Goal: Task Accomplishment & Management: Complete application form

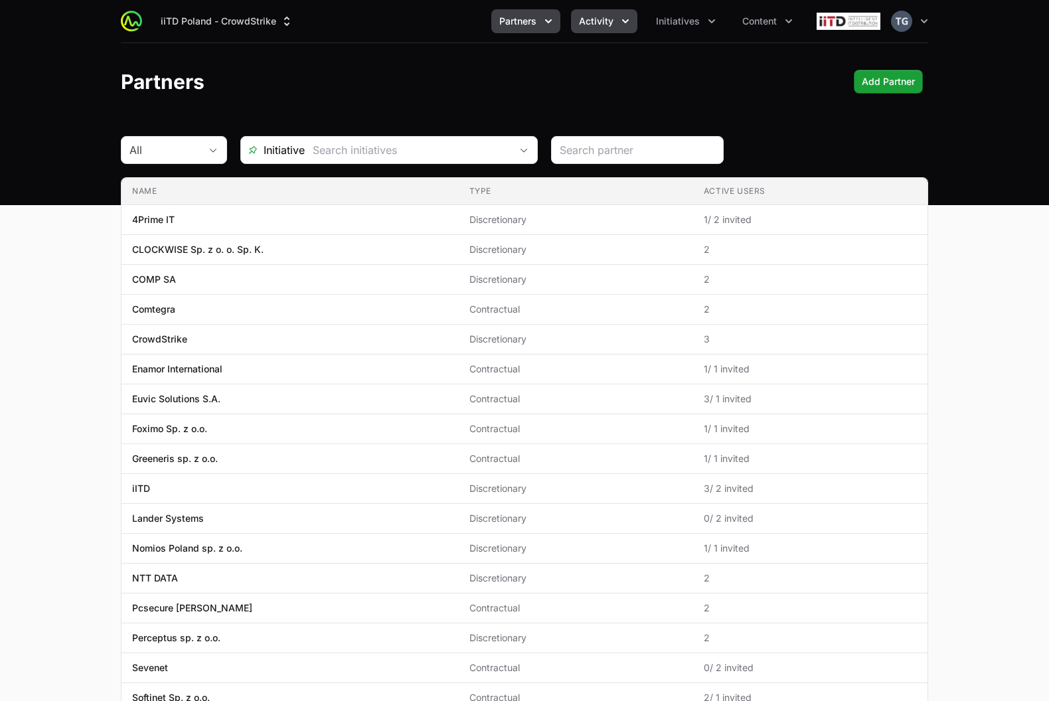
click at [616, 19] on button "Activity" at bounding box center [604, 21] width 66 height 24
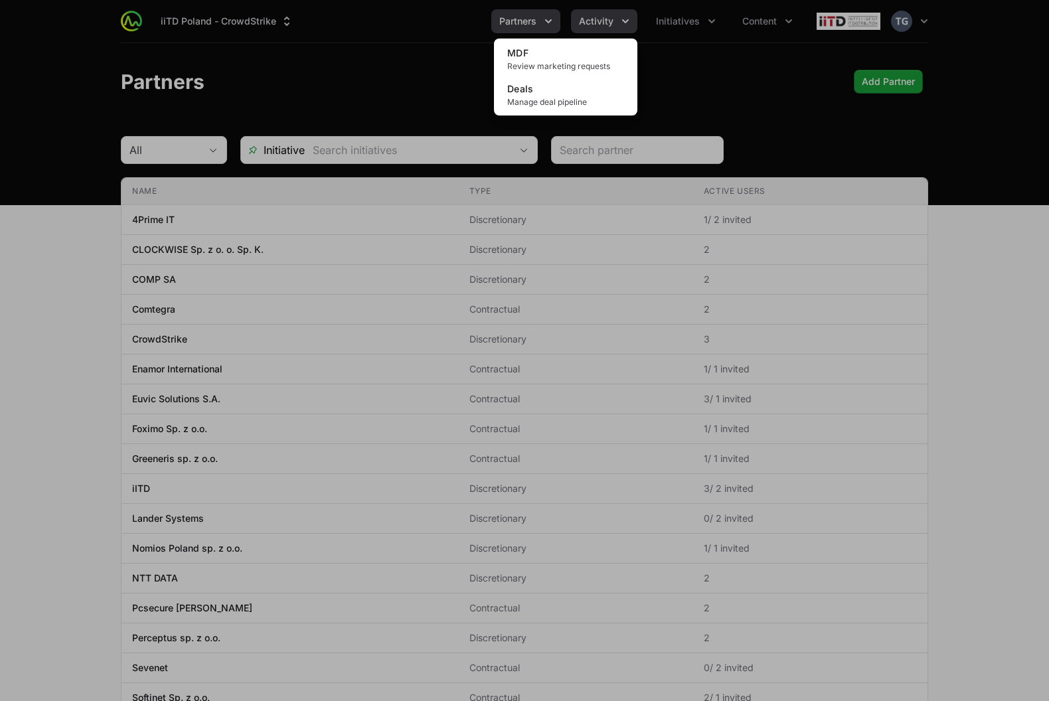
click at [618, 17] on div "Activity menu" at bounding box center [524, 350] width 1049 height 701
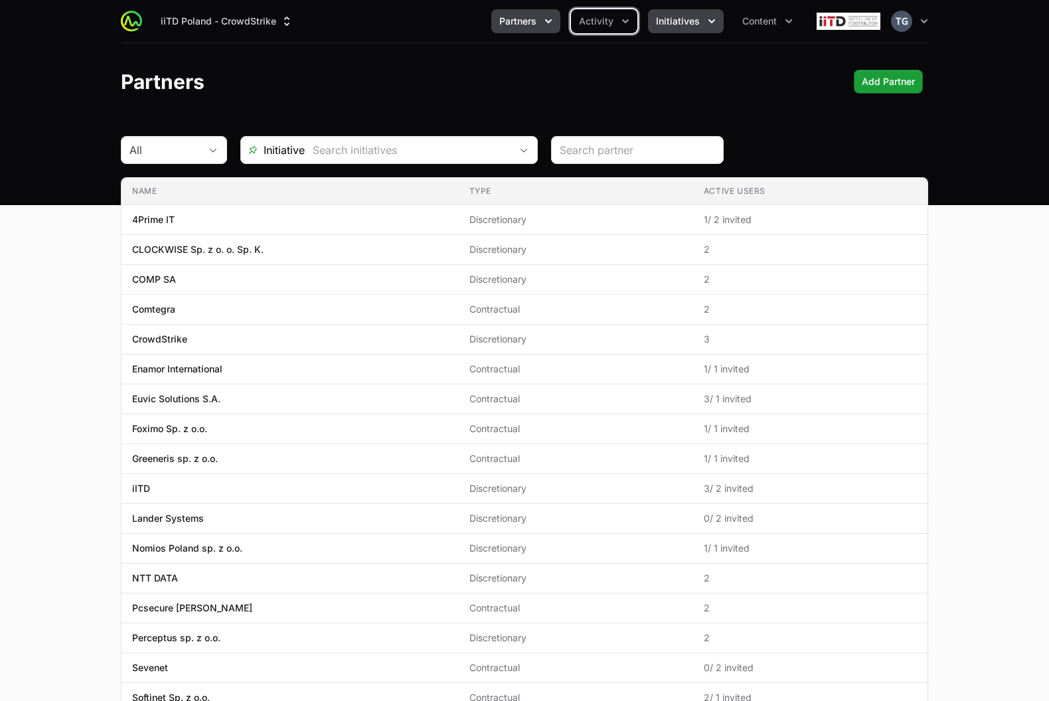
click at [663, 17] on span "Initiatives" at bounding box center [678, 21] width 44 height 13
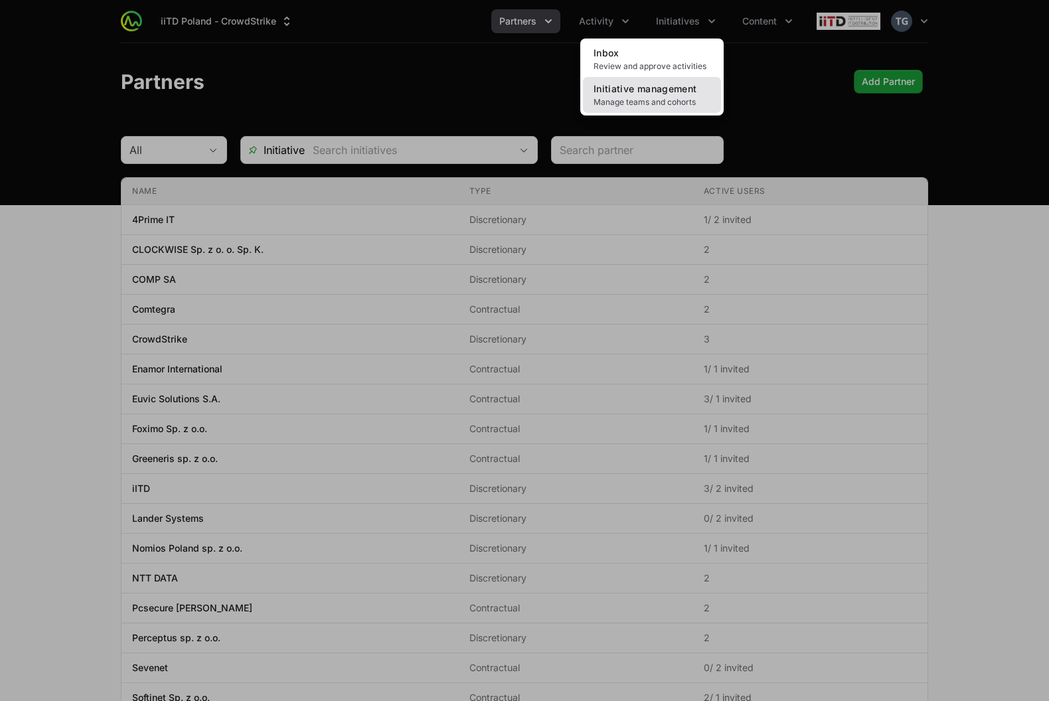
click at [673, 90] on span "Initiative management" at bounding box center [645, 88] width 103 height 11
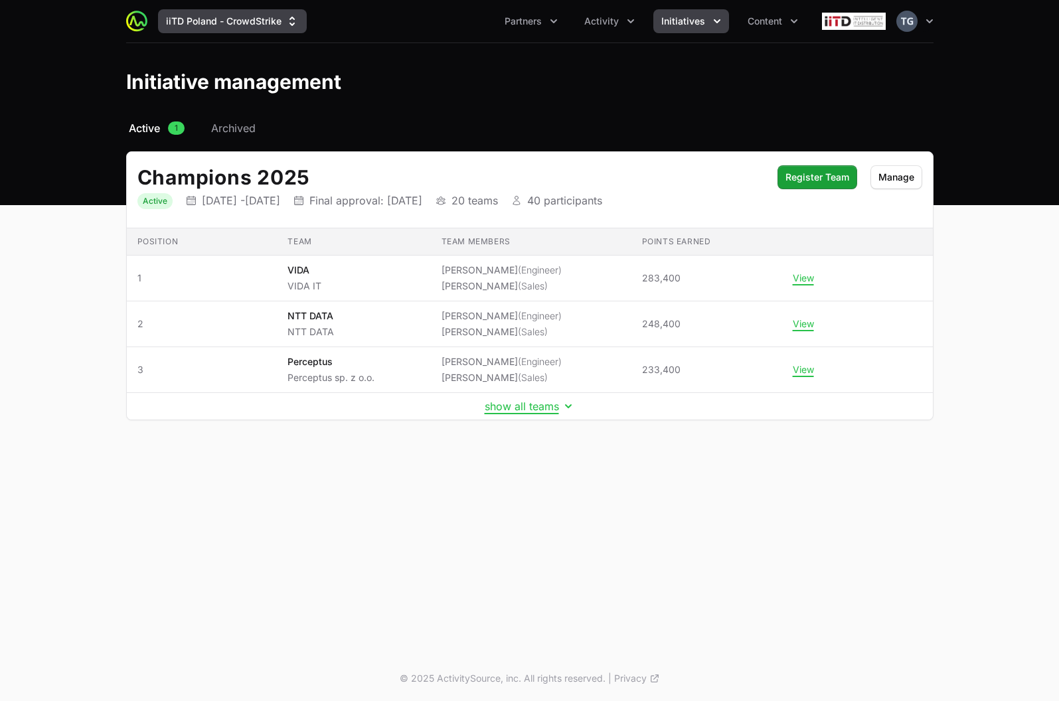
click at [256, 22] on button "iiTD Poland - CrowdStrike" at bounding box center [232, 21] width 149 height 24
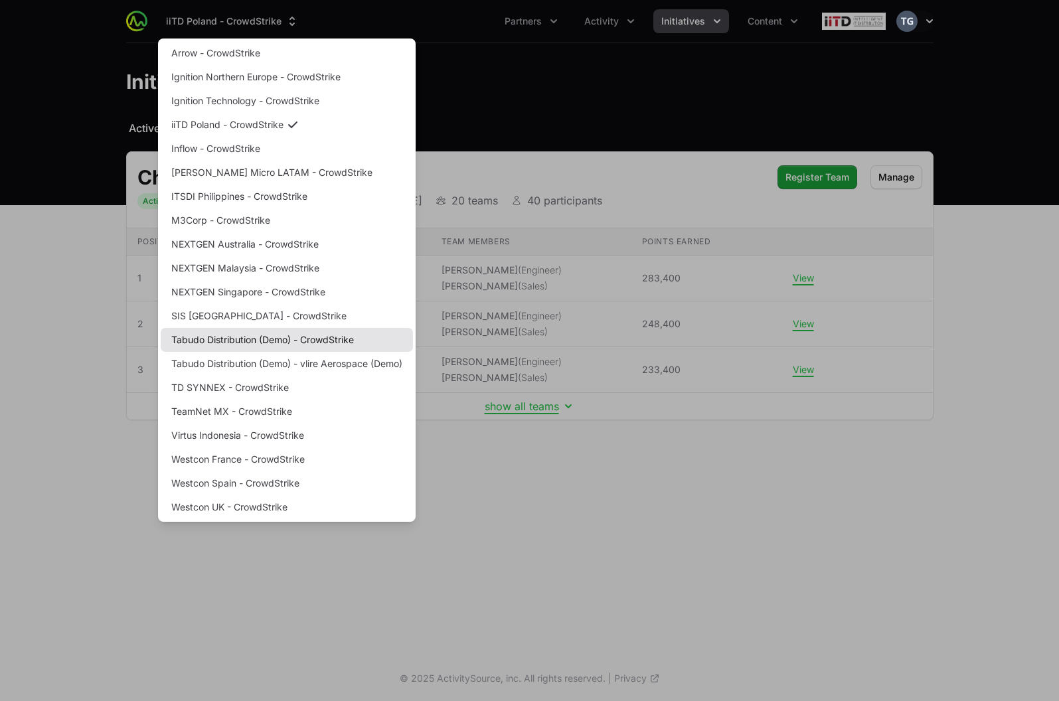
click at [362, 342] on link "Tabudo Distribution (Demo) - CrowdStrike" at bounding box center [287, 340] width 252 height 24
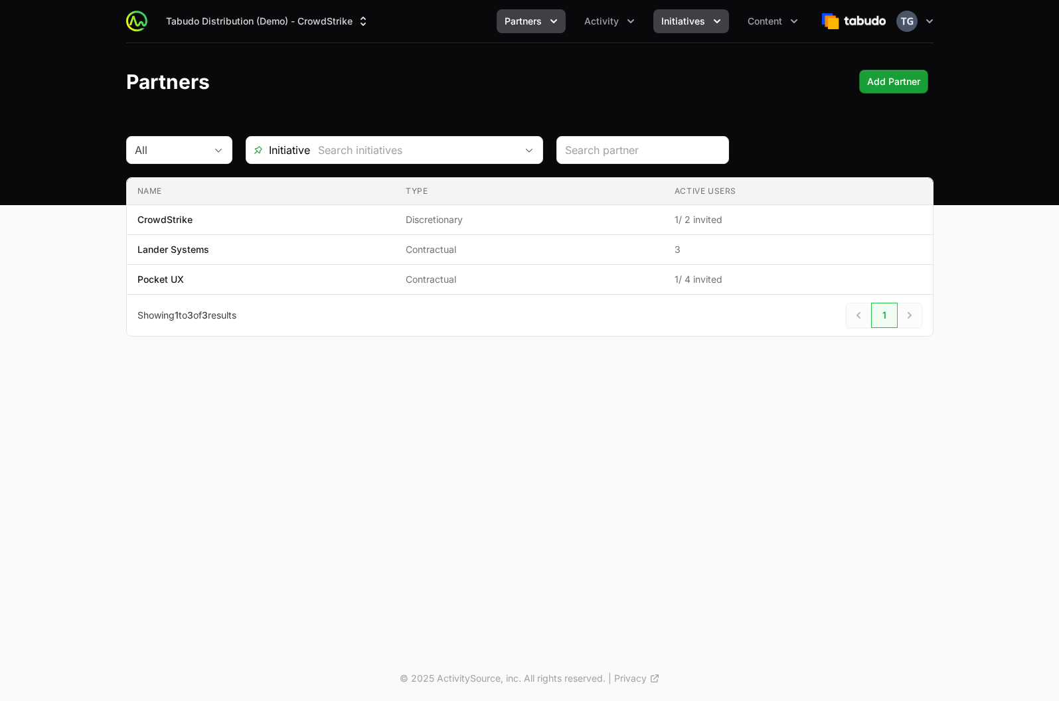
click at [694, 11] on button "Initiatives" at bounding box center [691, 21] width 76 height 24
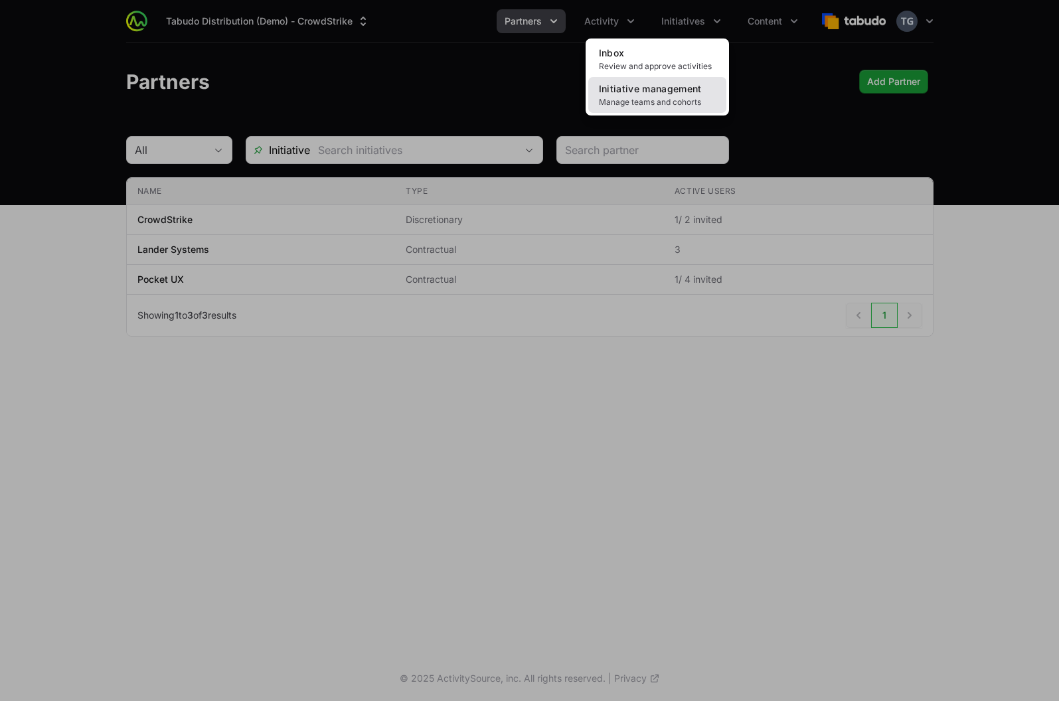
click at [675, 92] on span "Initiative management" at bounding box center [650, 88] width 103 height 11
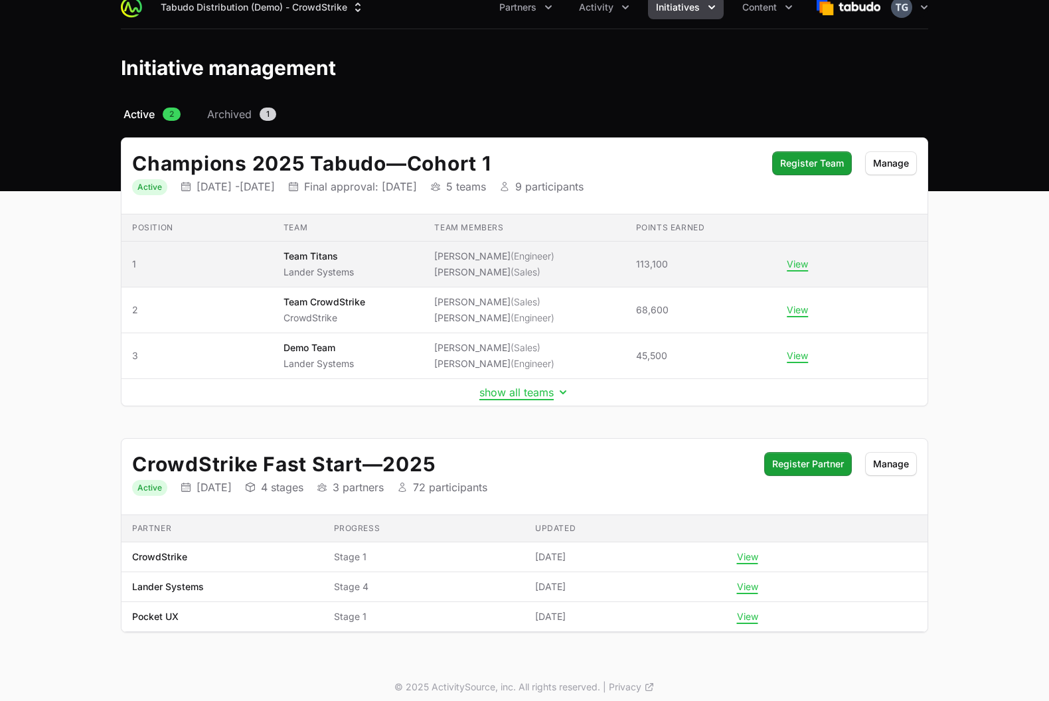
scroll to position [21, 0]
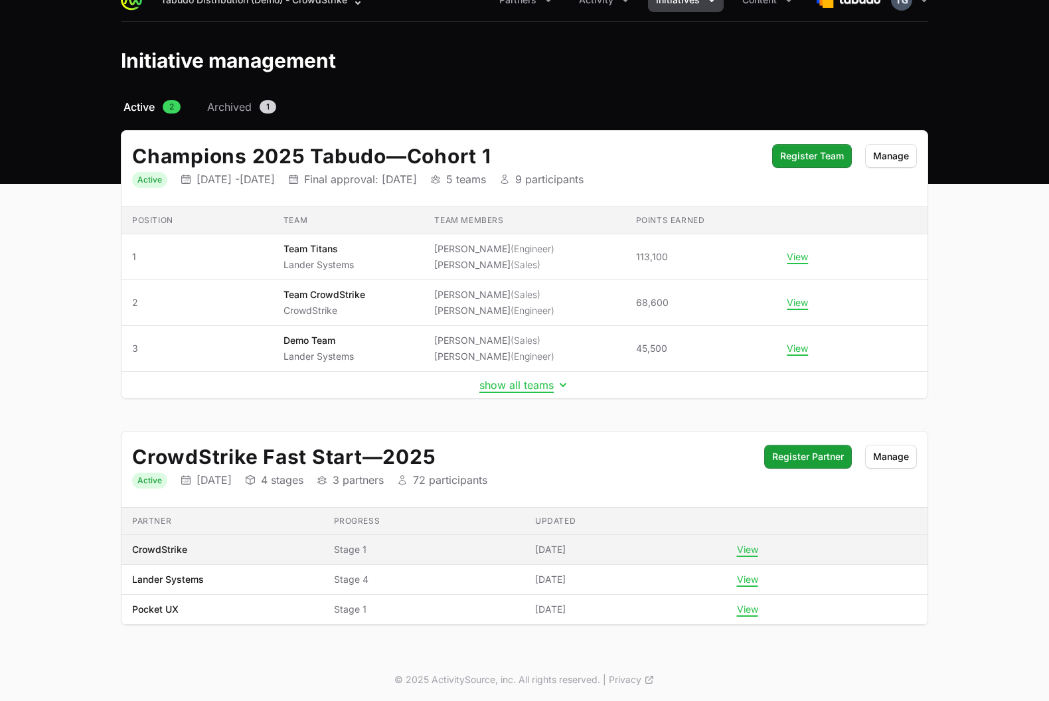
click at [547, 557] on td "Updated Friday, June 13th 2025" at bounding box center [626, 550] width 202 height 30
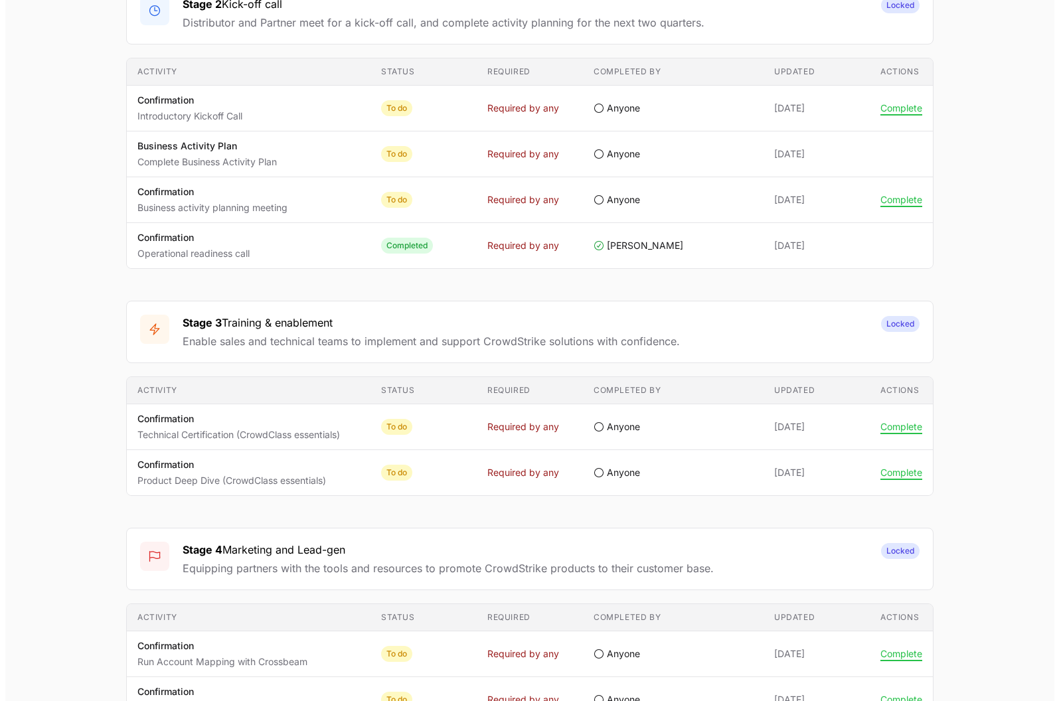
scroll to position [570, 0]
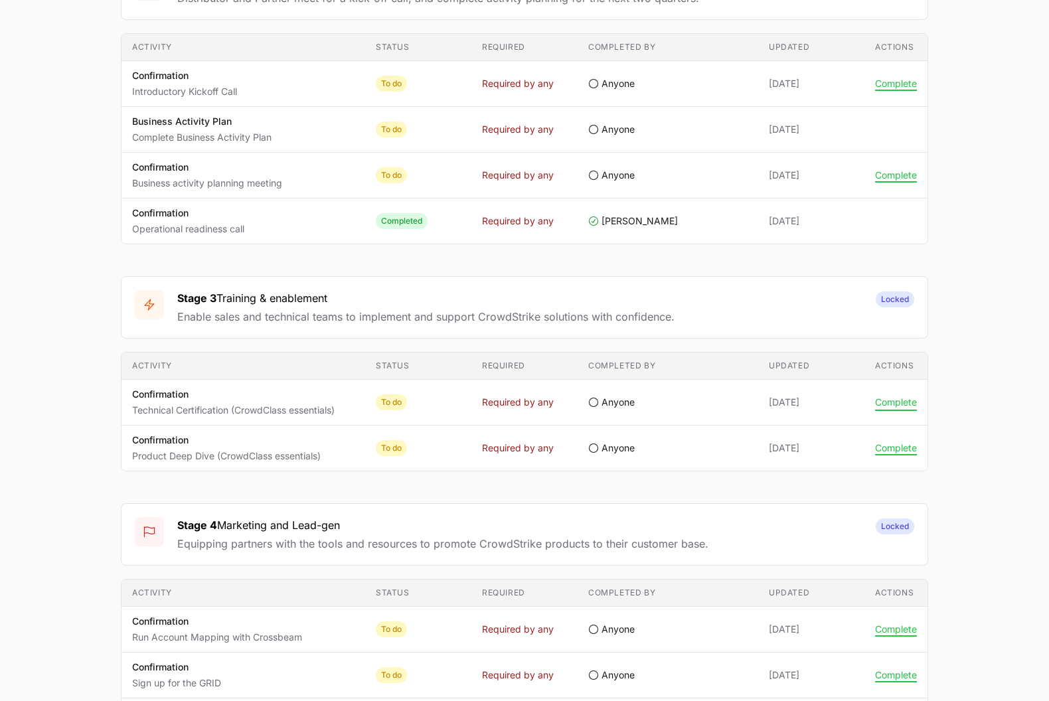
click at [839, 402] on button "Complete" at bounding box center [896, 402] width 42 height 12
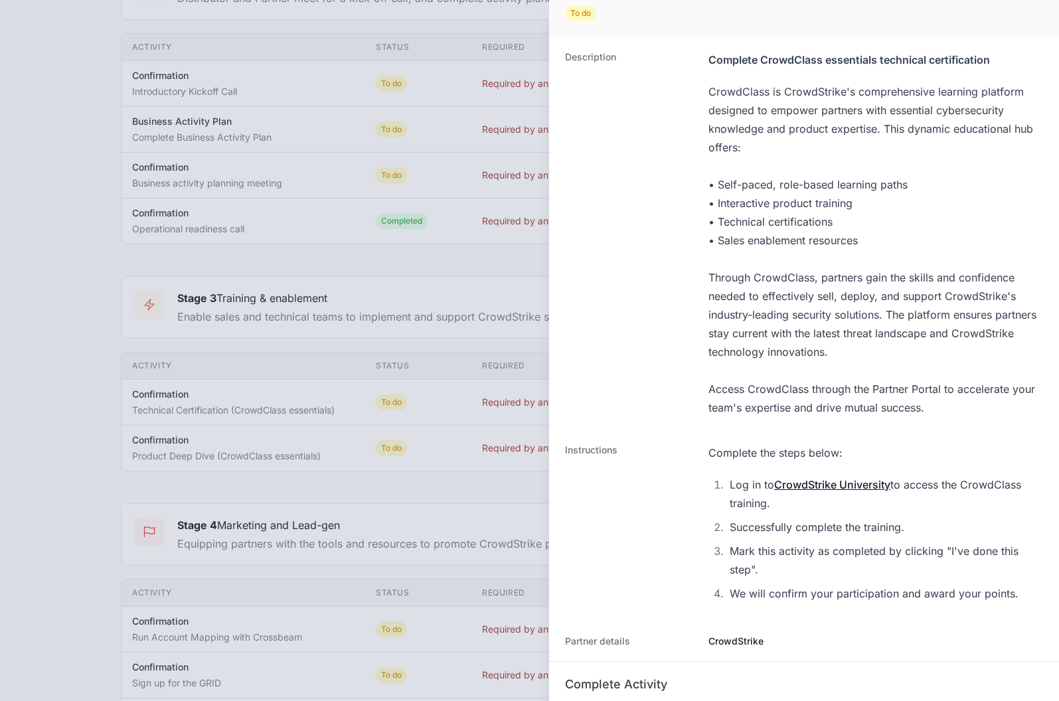
scroll to position [8, 0]
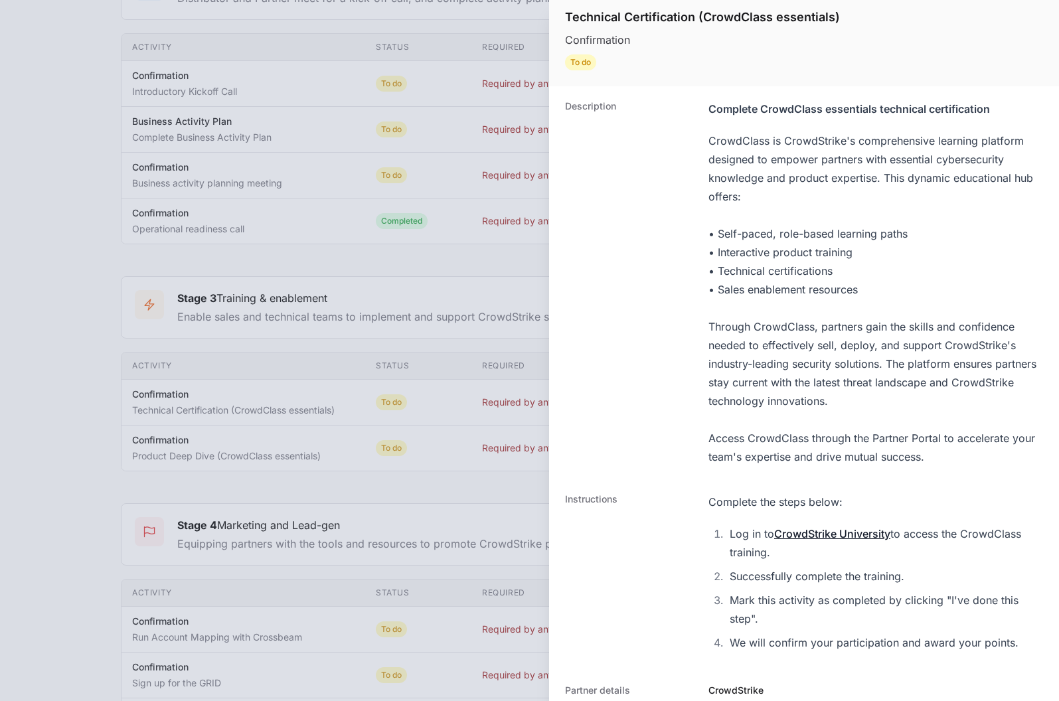
click at [501, 359] on div at bounding box center [529, 350] width 1059 height 701
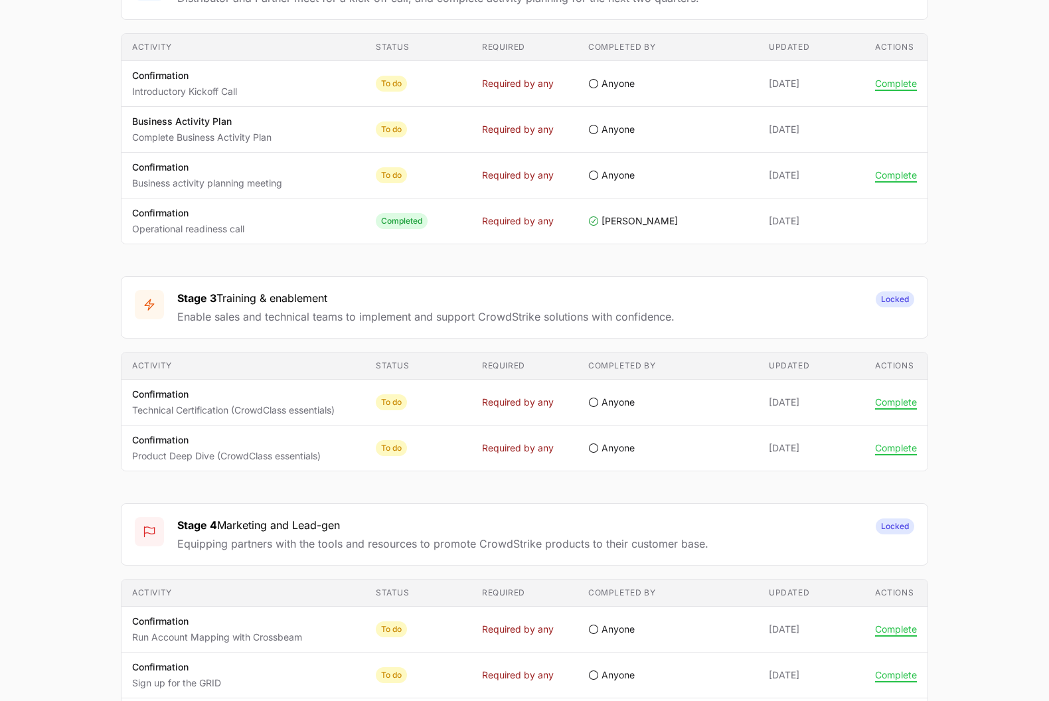
click at [839, 449] on button "Complete" at bounding box center [896, 448] width 42 height 12
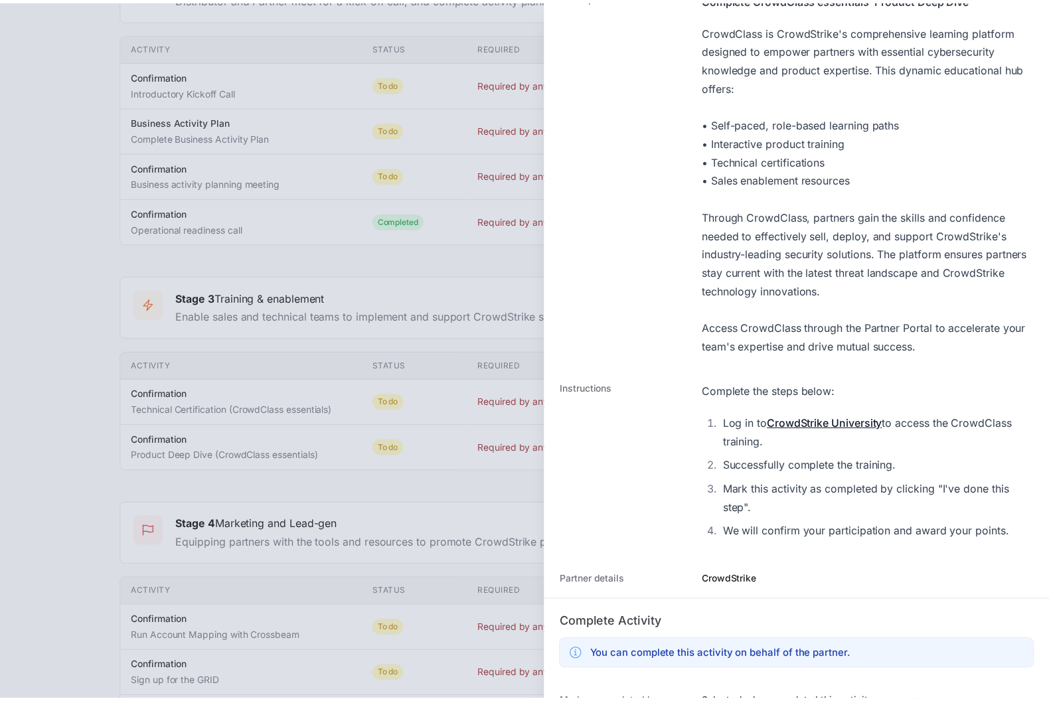
scroll to position [173, 0]
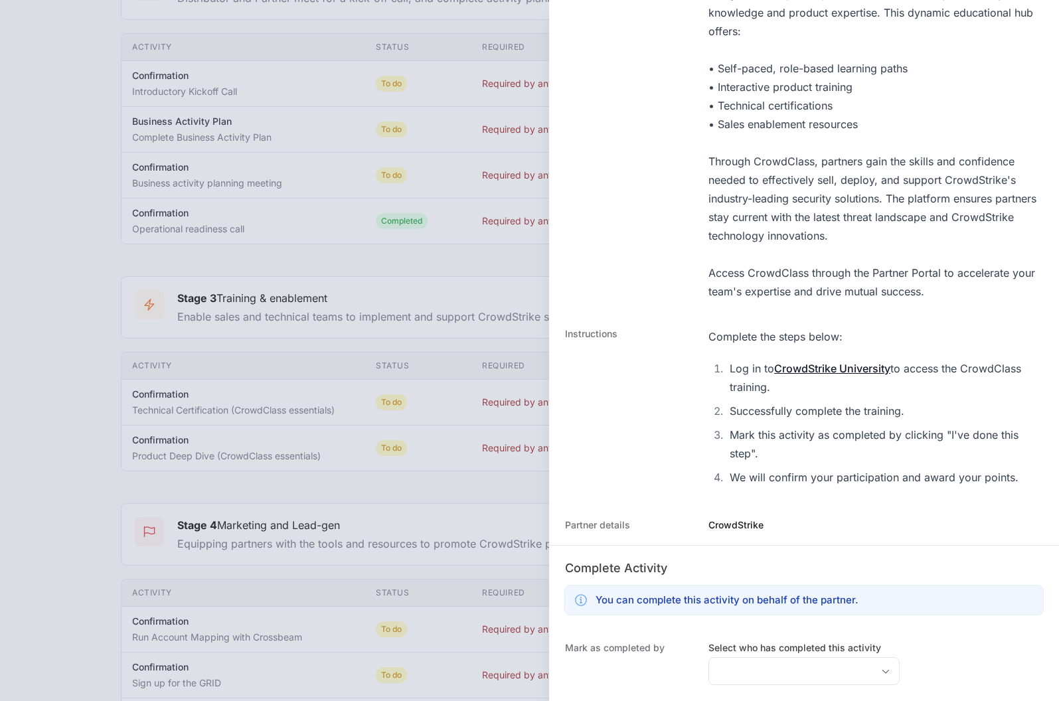
click at [325, 244] on div at bounding box center [529, 350] width 1059 height 701
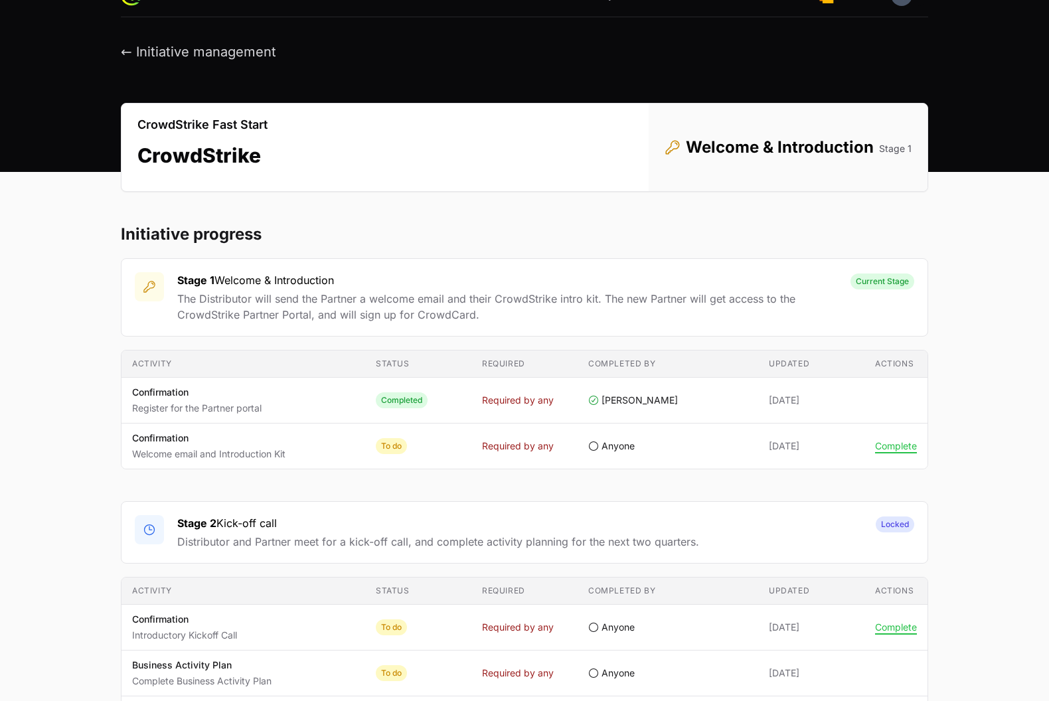
scroll to position [0, 0]
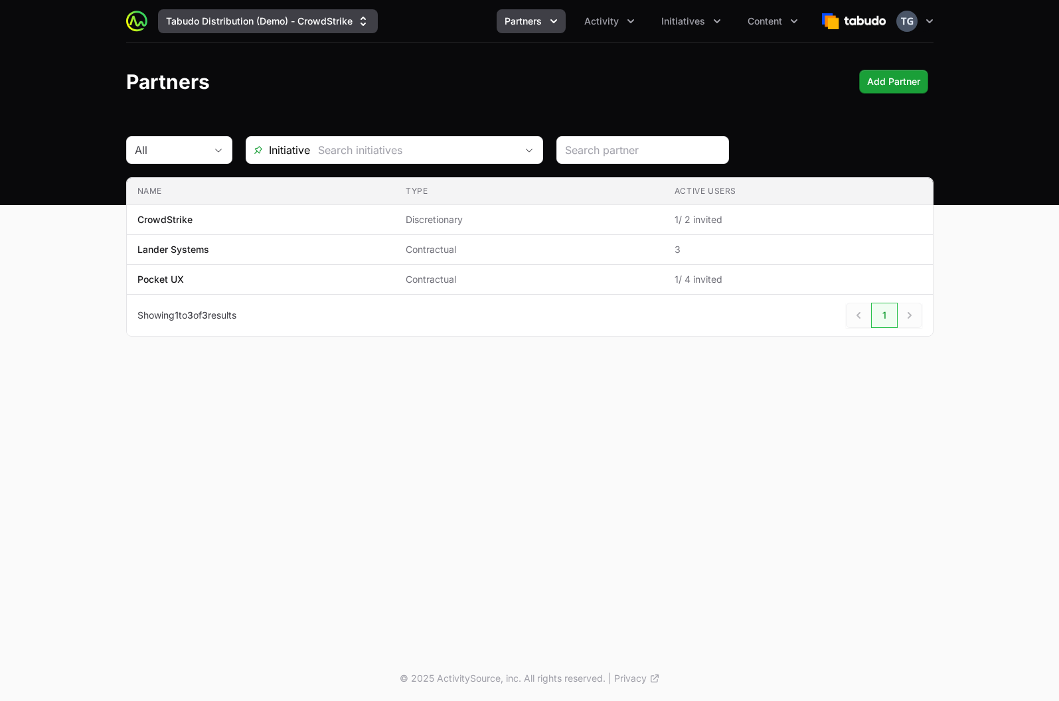
click at [320, 19] on button "Tabudo Distribution (Demo) - CrowdStrike" at bounding box center [268, 21] width 220 height 24
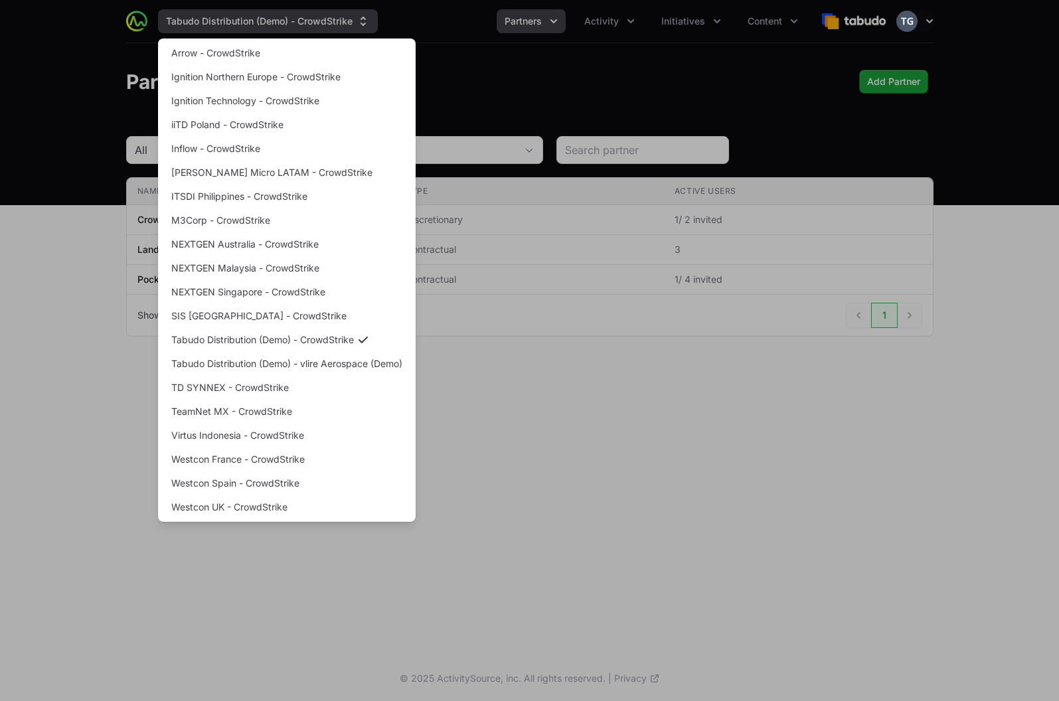
click at [319, 19] on div "Supplier switch menu" at bounding box center [529, 350] width 1059 height 701
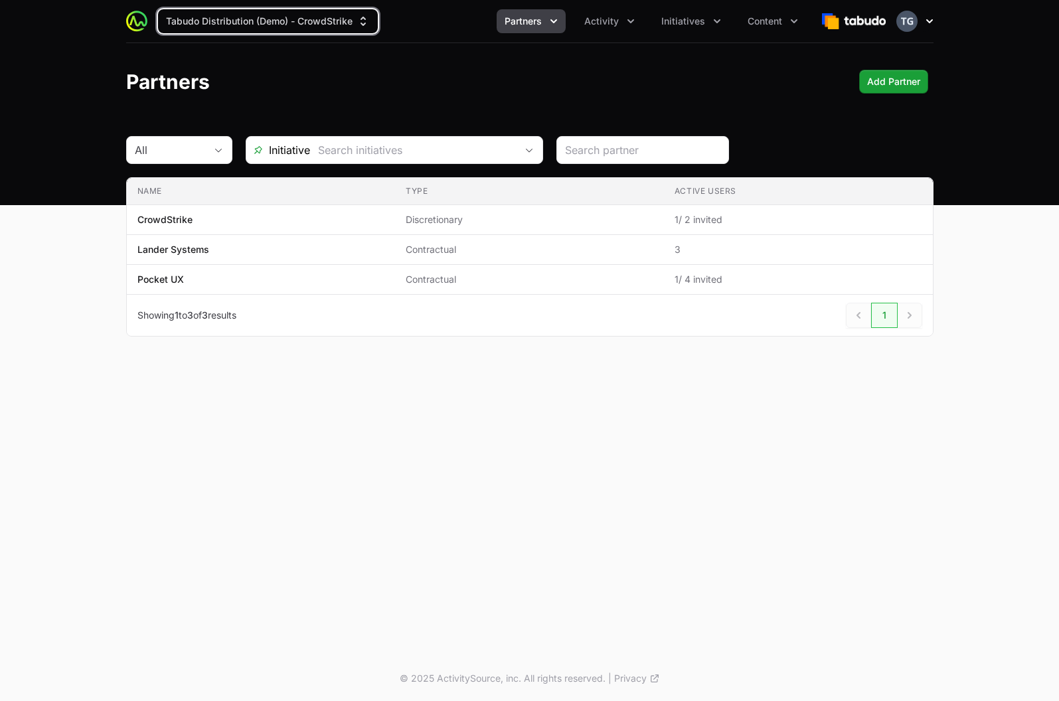
click at [920, 23] on button "Open user menu" at bounding box center [915, 21] width 37 height 21
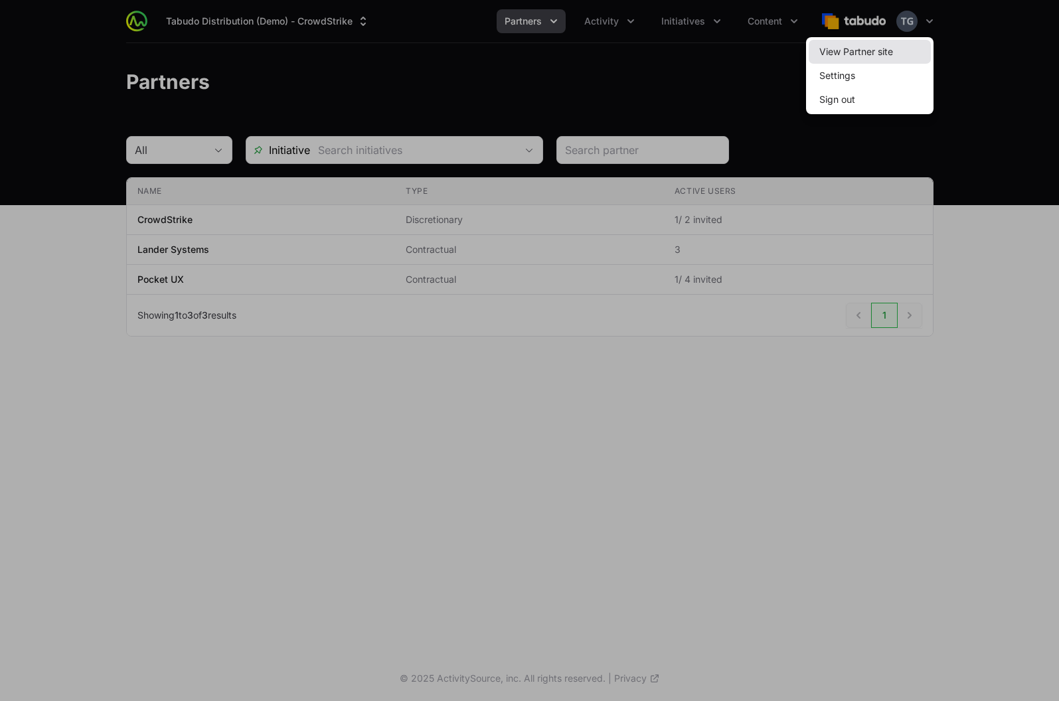
click at [899, 51] on link "View Partner site" at bounding box center [870, 52] width 122 height 24
click at [923, 26] on div at bounding box center [529, 350] width 1059 height 701
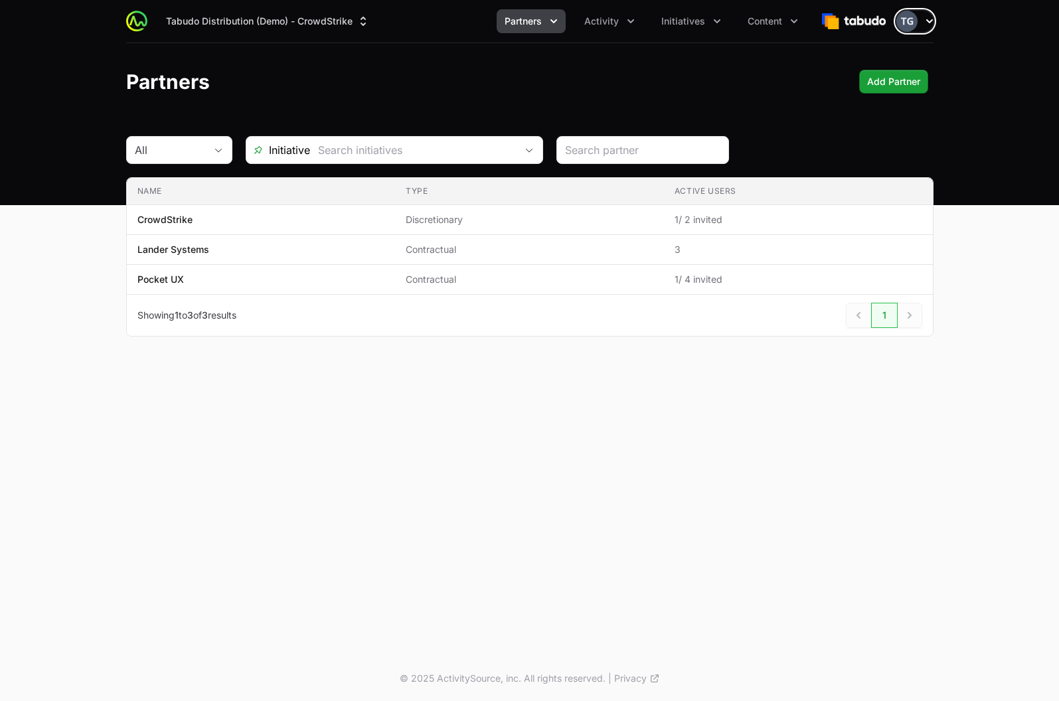
click at [924, 24] on icon "button" at bounding box center [929, 21] width 13 height 13
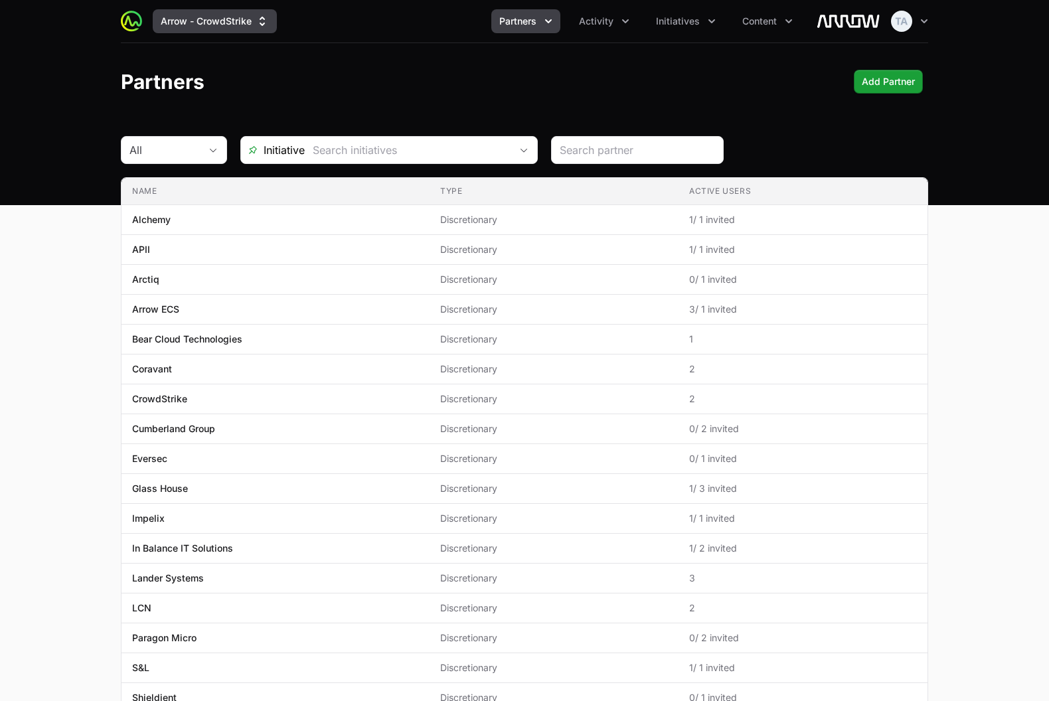
click at [232, 24] on button "Arrow - CrowdStrike" at bounding box center [215, 21] width 124 height 24
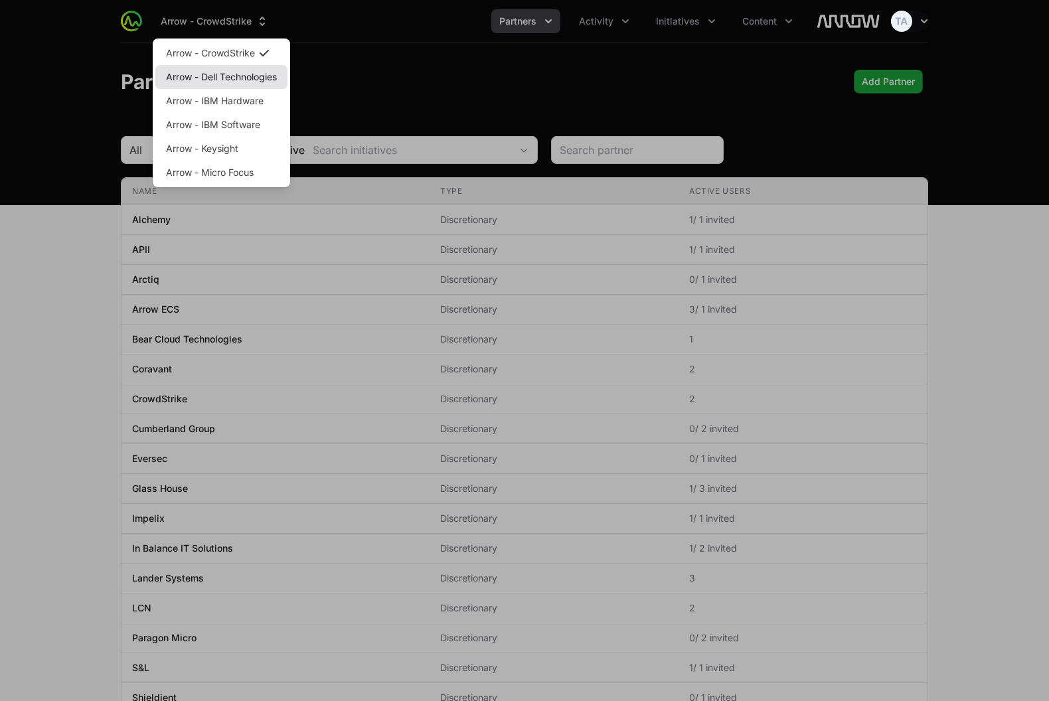
click at [224, 72] on link "Arrow - Dell Technologies" at bounding box center [221, 77] width 132 height 24
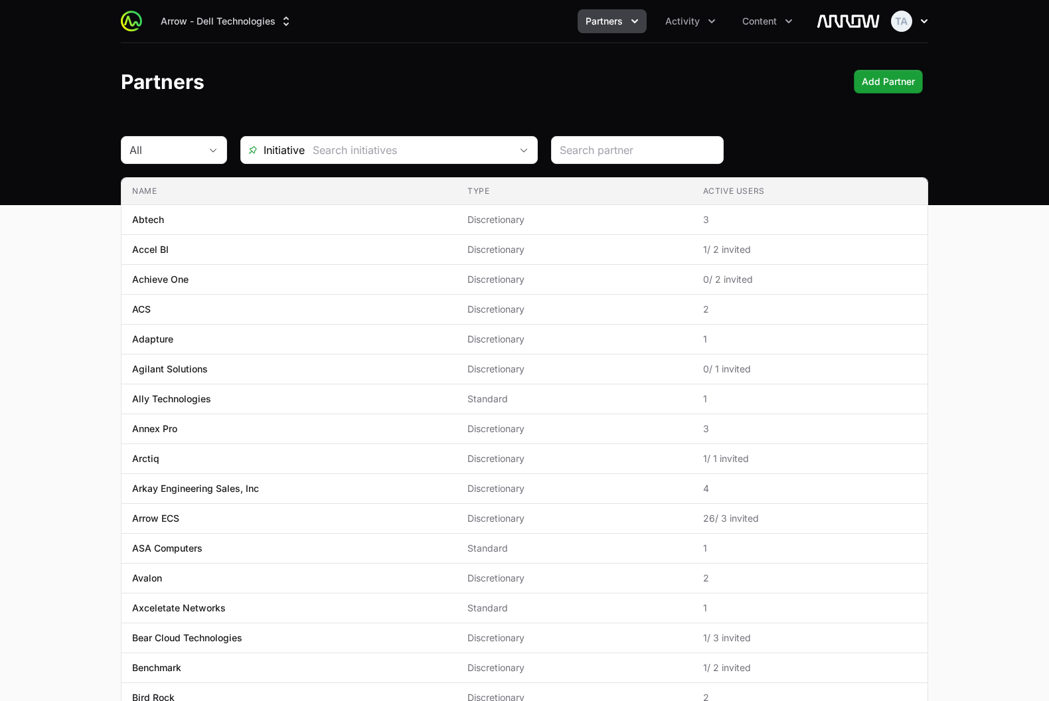
click at [922, 26] on icon "button" at bounding box center [924, 21] width 13 height 13
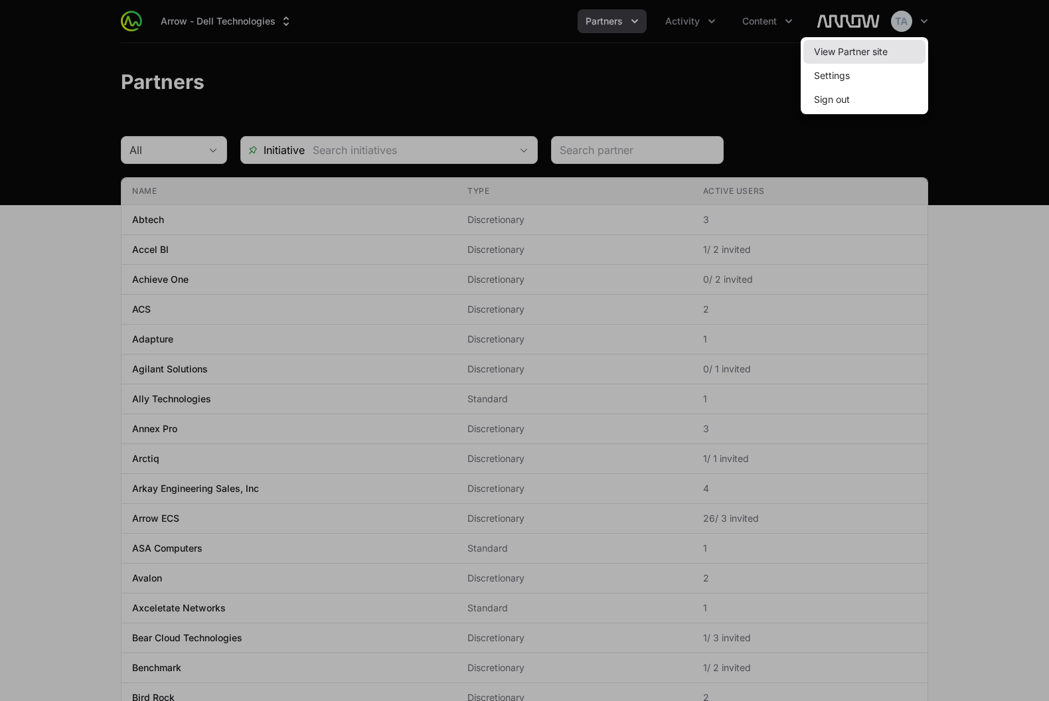
click at [909, 51] on link "View Partner site" at bounding box center [865, 52] width 122 height 24
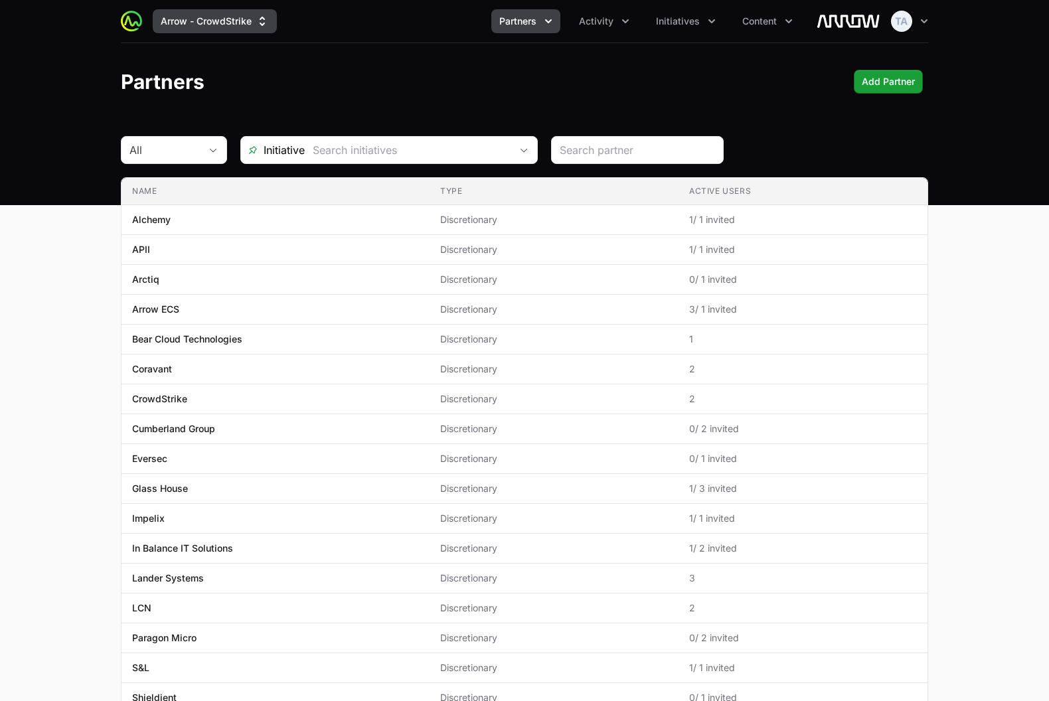
click at [215, 29] on button "Arrow - CrowdStrike" at bounding box center [215, 21] width 124 height 24
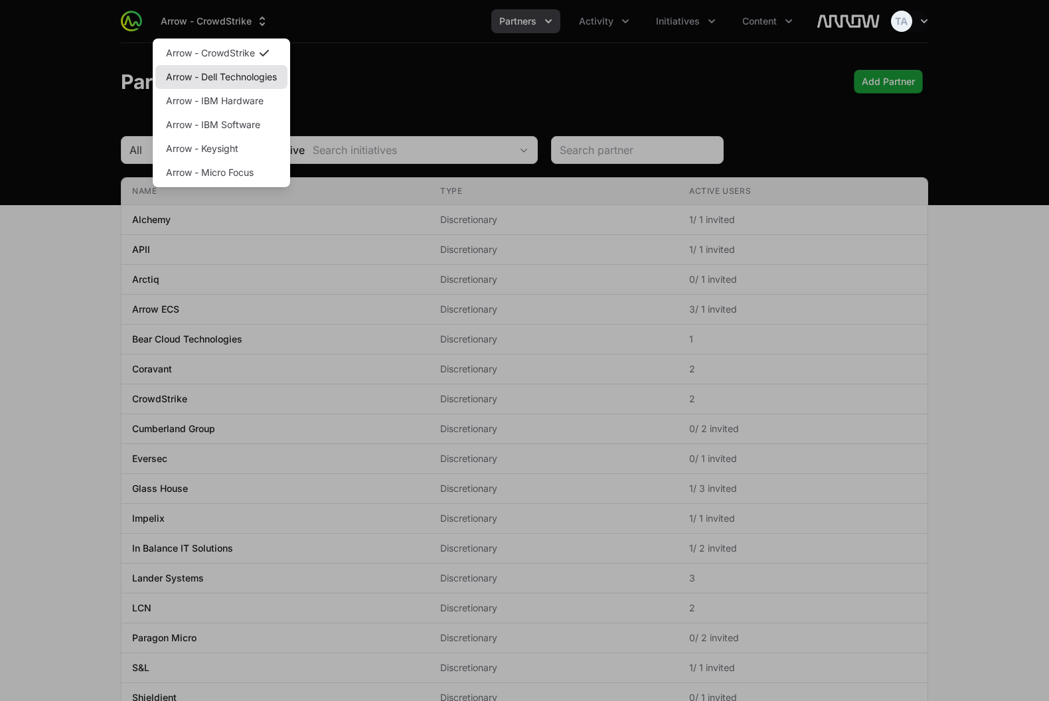
click at [231, 79] on link "Arrow - Dell Technologies" at bounding box center [221, 77] width 132 height 24
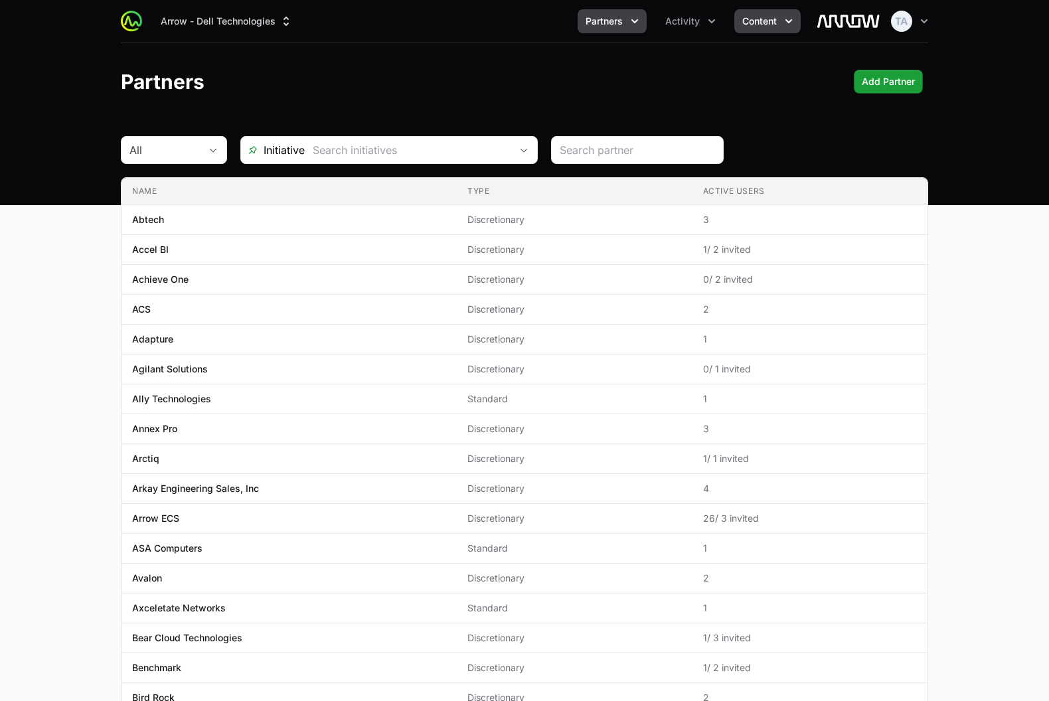
click at [772, 23] on span "Content" at bounding box center [759, 21] width 35 height 13
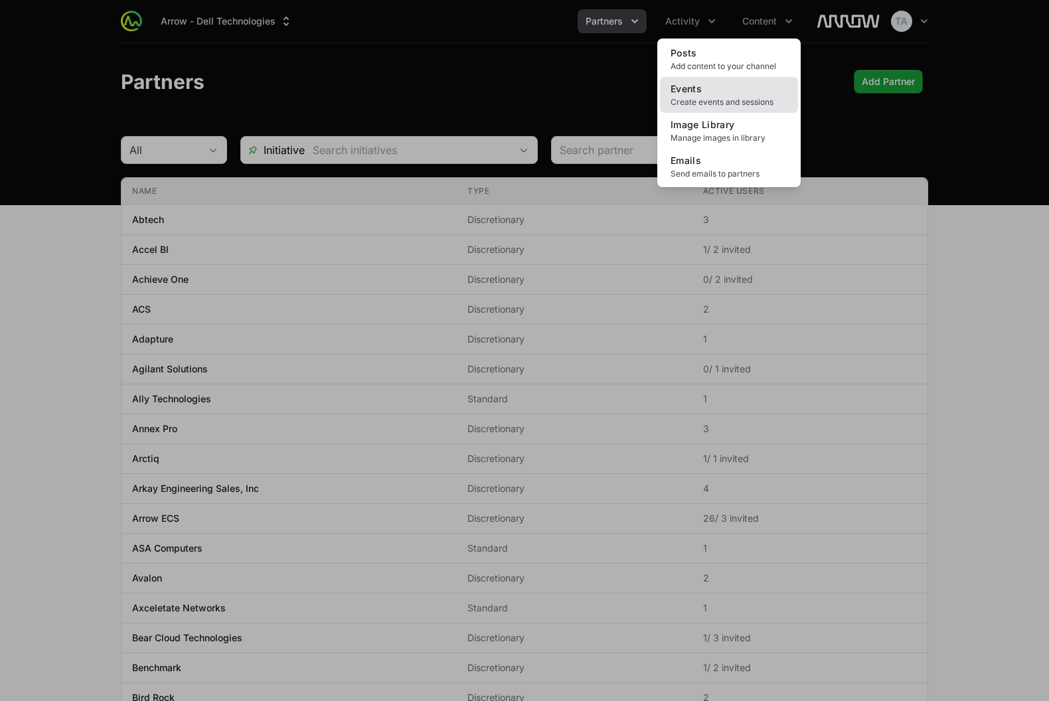
click at [729, 104] on span "Create events and sessions" at bounding box center [729, 102] width 117 height 11
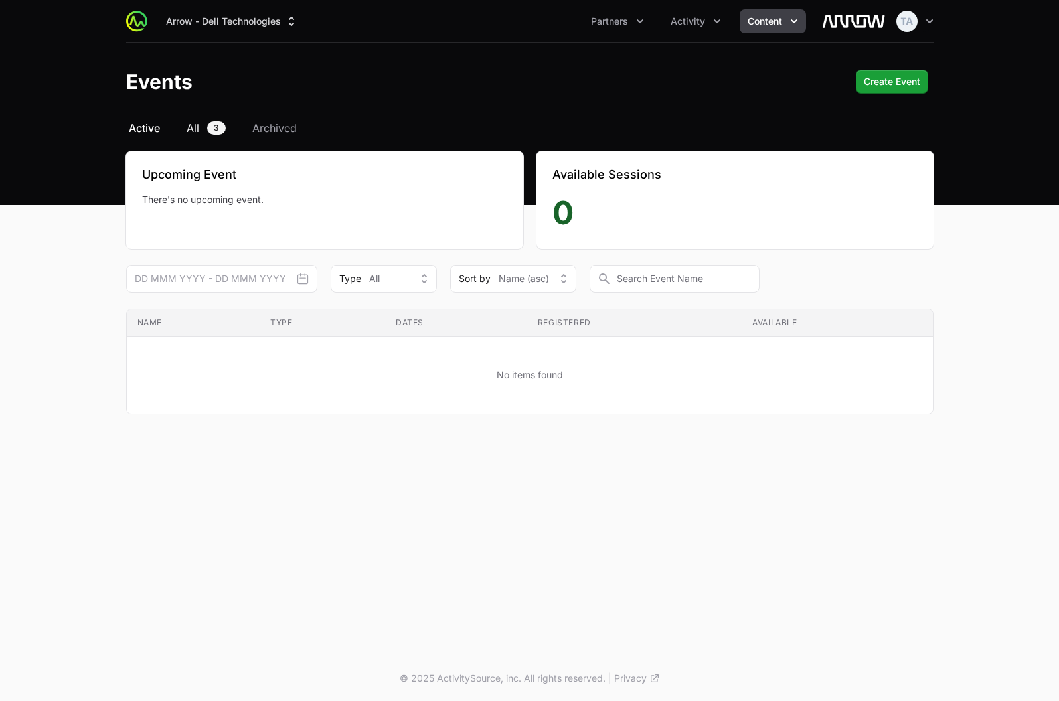
click at [212, 124] on span "3" at bounding box center [216, 128] width 19 height 13
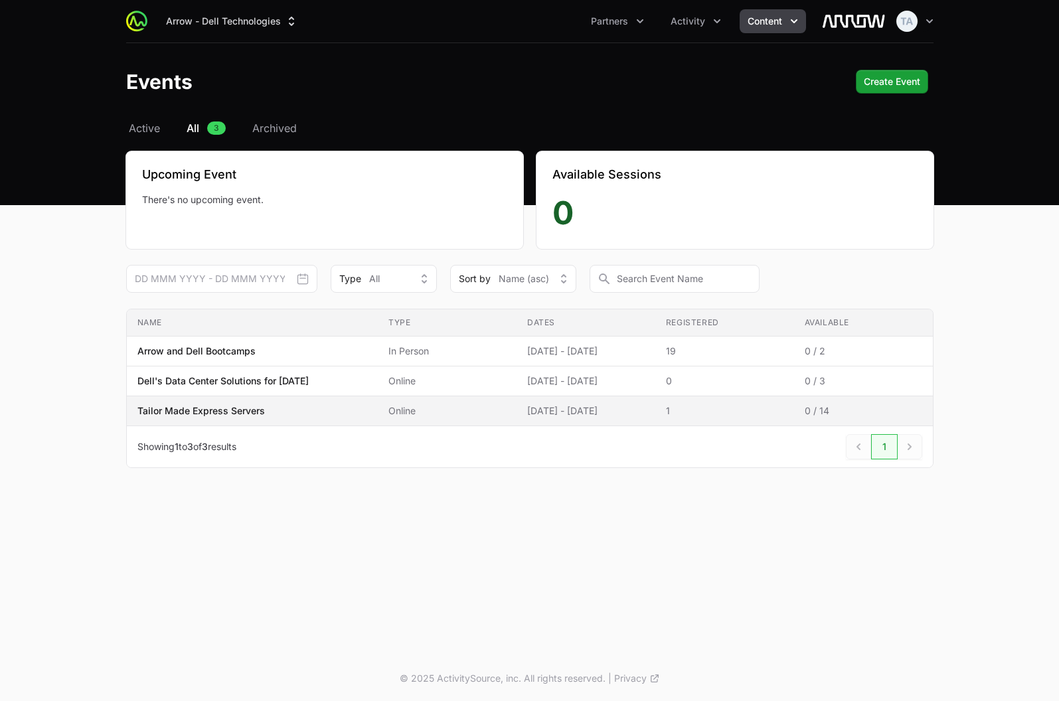
click at [580, 421] on td "Dates 15 Jul - 30 Sep 2022" at bounding box center [586, 411] width 139 height 30
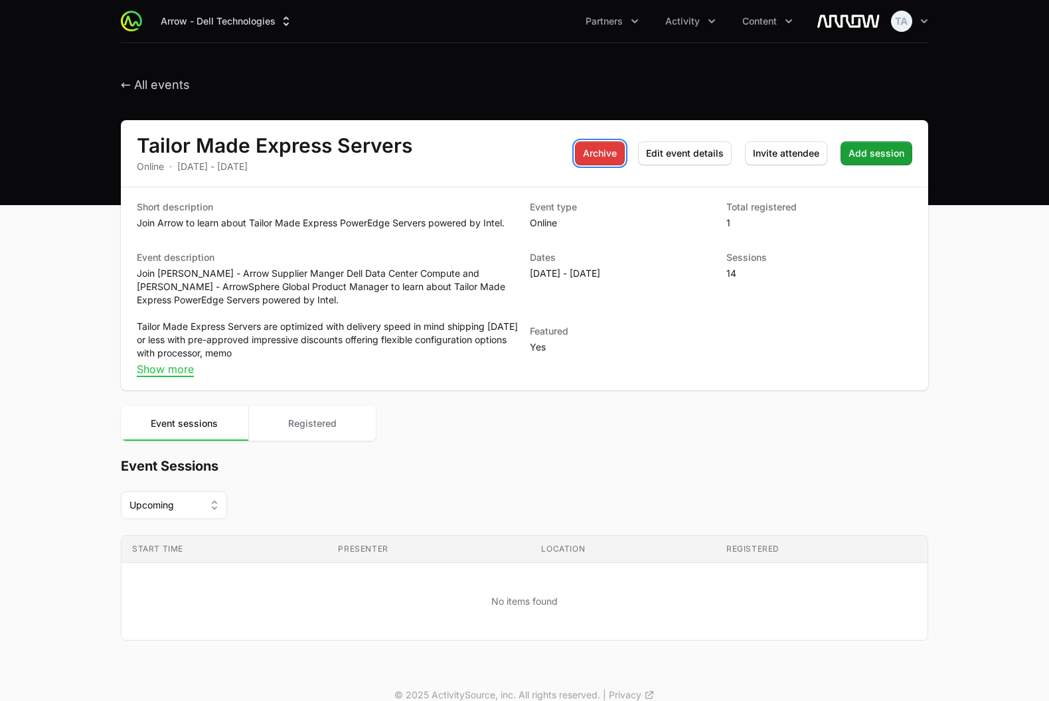
click at [609, 152] on span "Archive" at bounding box center [600, 153] width 34 height 16
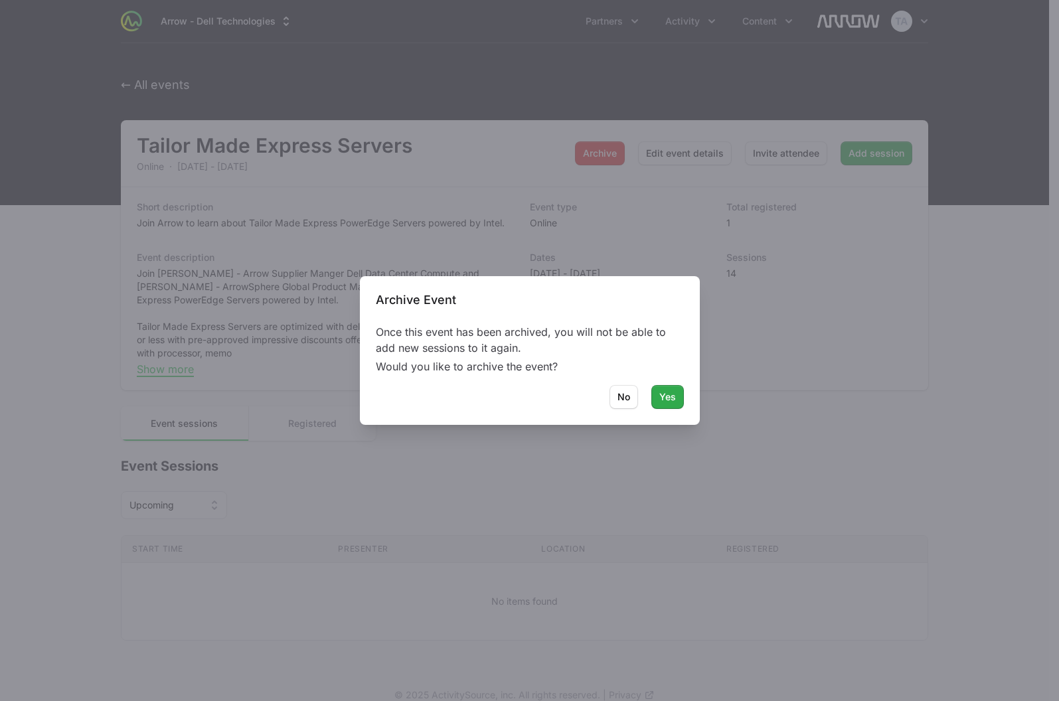
click at [670, 396] on span "Yes" at bounding box center [667, 397] width 17 height 16
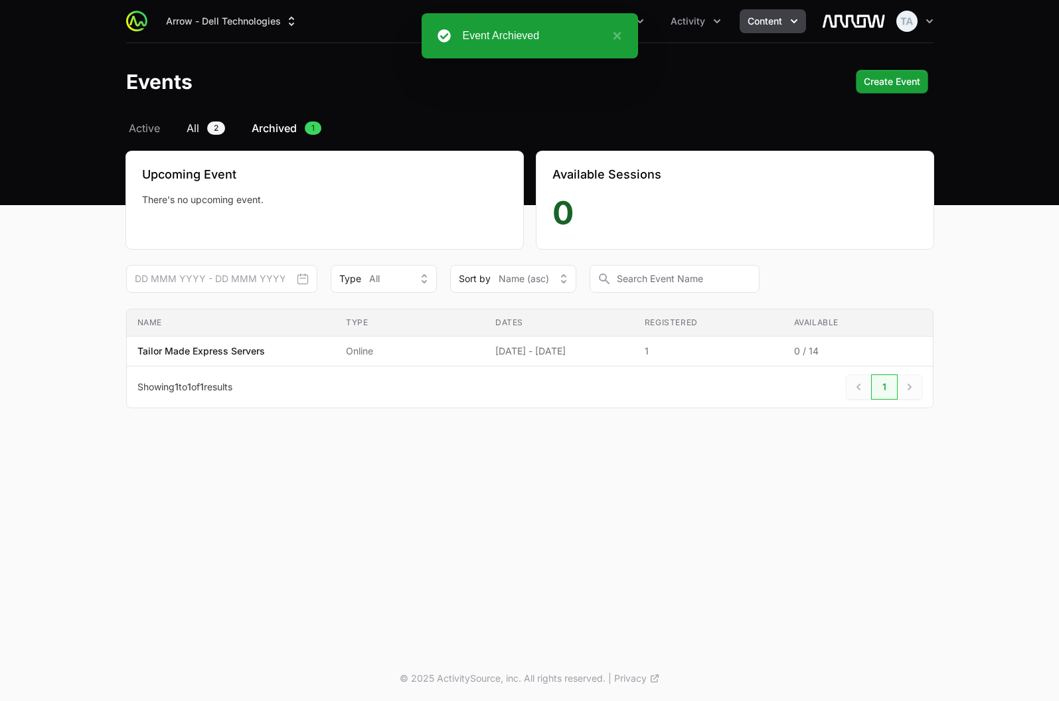
click at [193, 127] on span "All" at bounding box center [193, 128] width 13 height 16
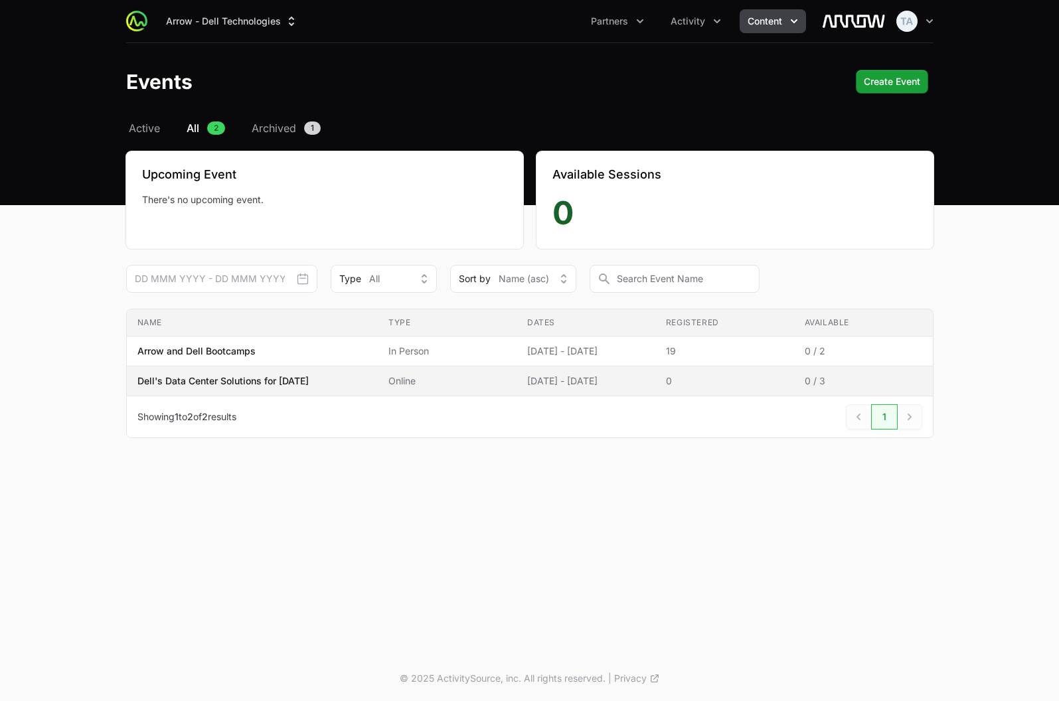
click at [486, 383] on span "Online" at bounding box center [448, 381] width 118 height 13
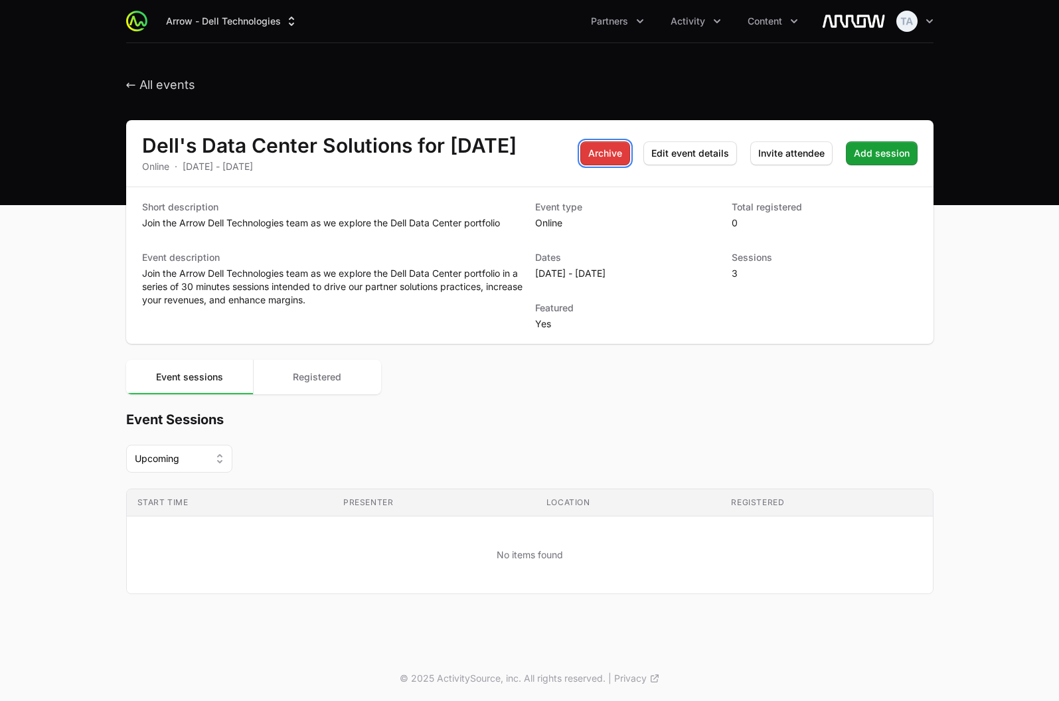
click at [600, 153] on span "Archive" at bounding box center [605, 153] width 34 height 16
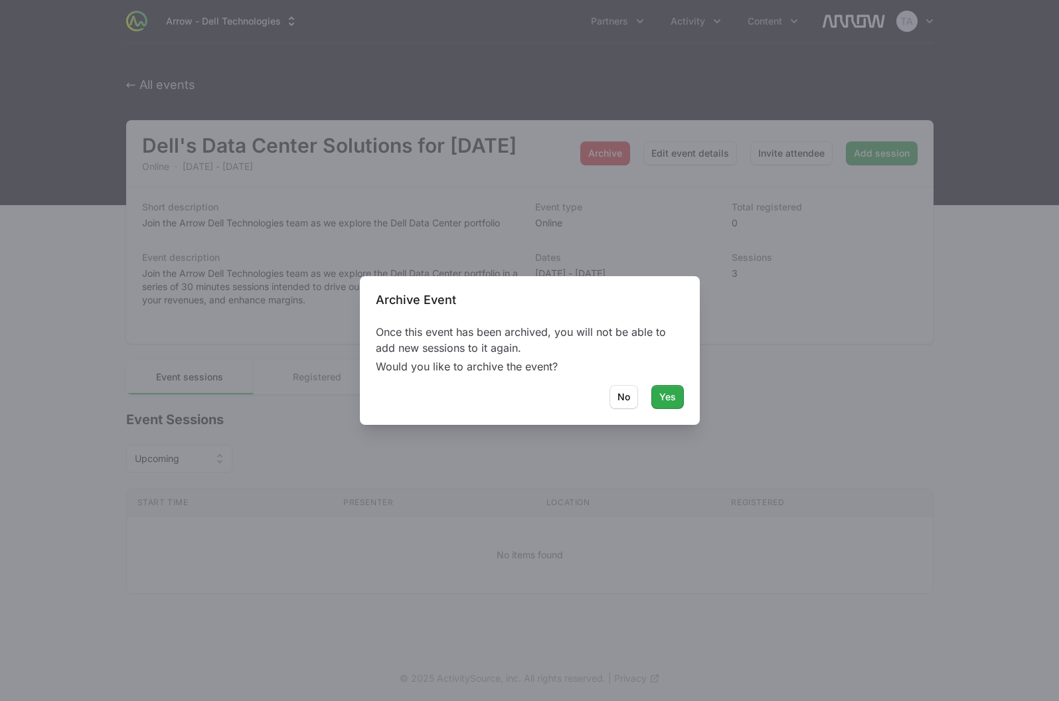
click at [681, 392] on button "Yes" at bounding box center [667, 397] width 33 height 24
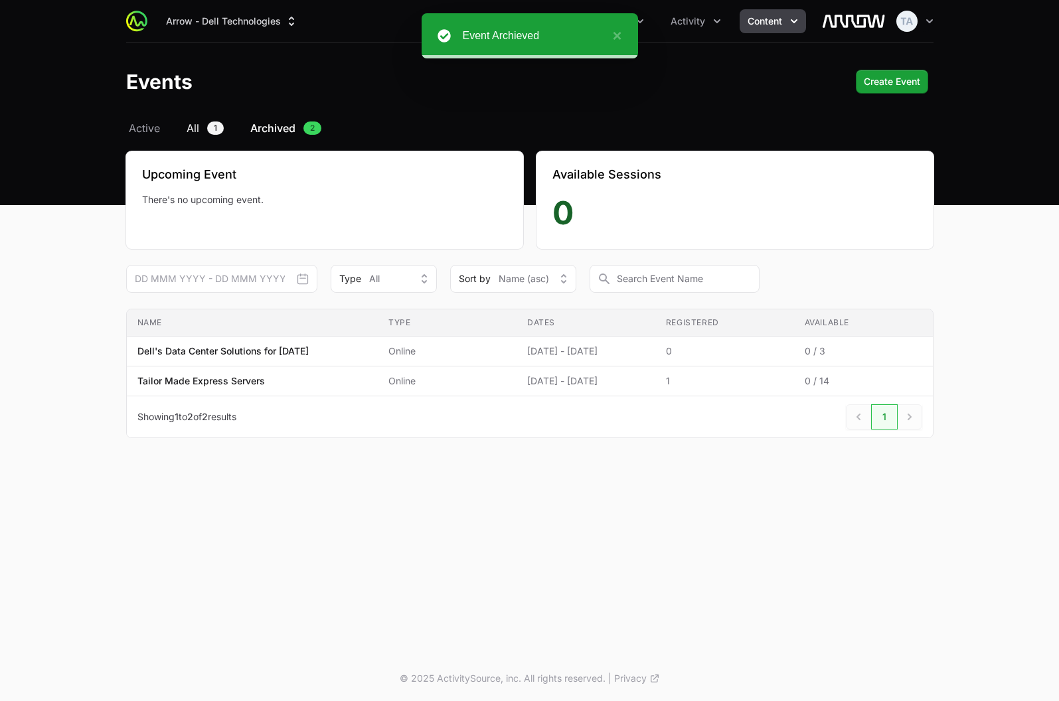
click at [191, 128] on span "All" at bounding box center [193, 128] width 13 height 16
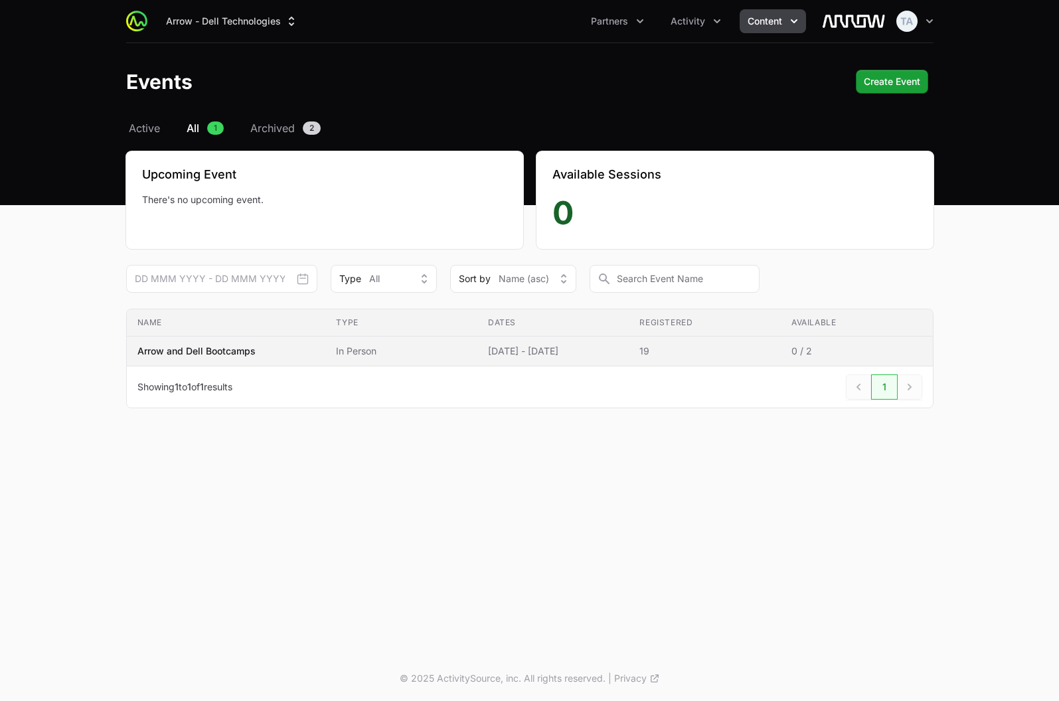
click at [414, 352] on span "In Person" at bounding box center [401, 351] width 131 height 13
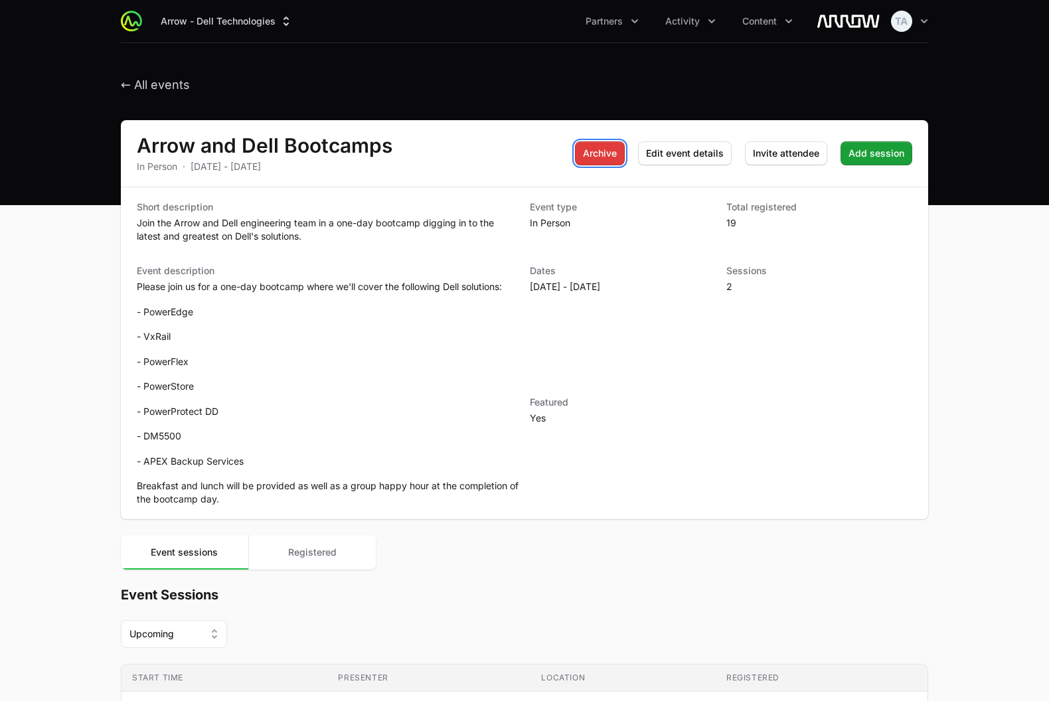
click at [604, 157] on span "Archive" at bounding box center [600, 153] width 34 height 16
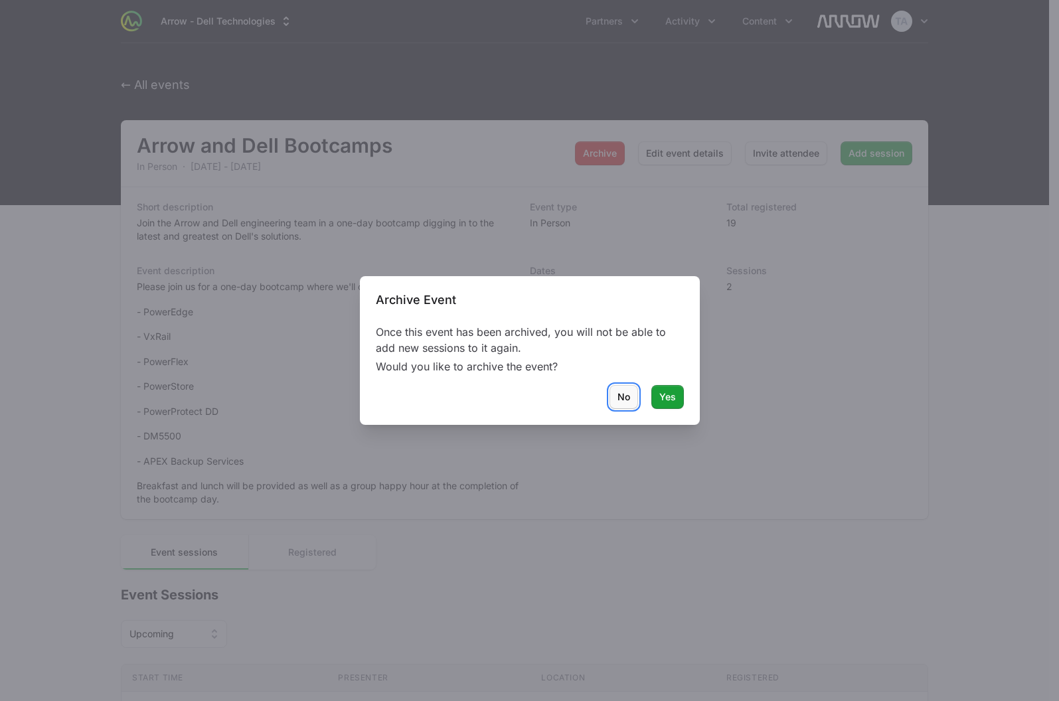
click at [622, 399] on span "No" at bounding box center [624, 397] width 13 height 16
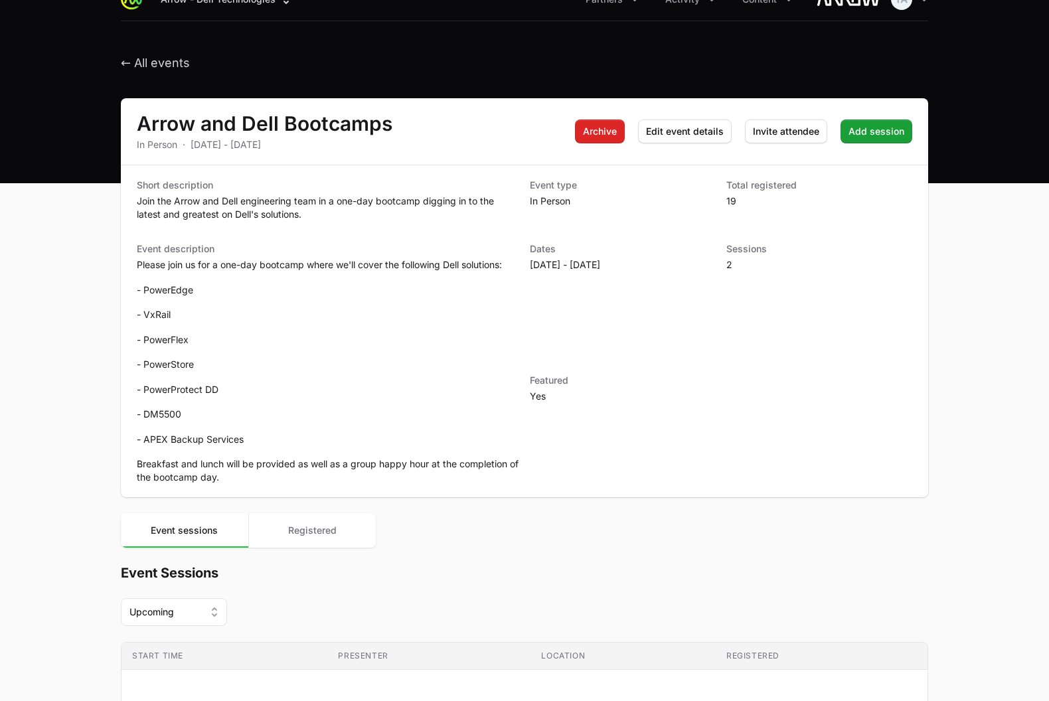
scroll to position [145, 0]
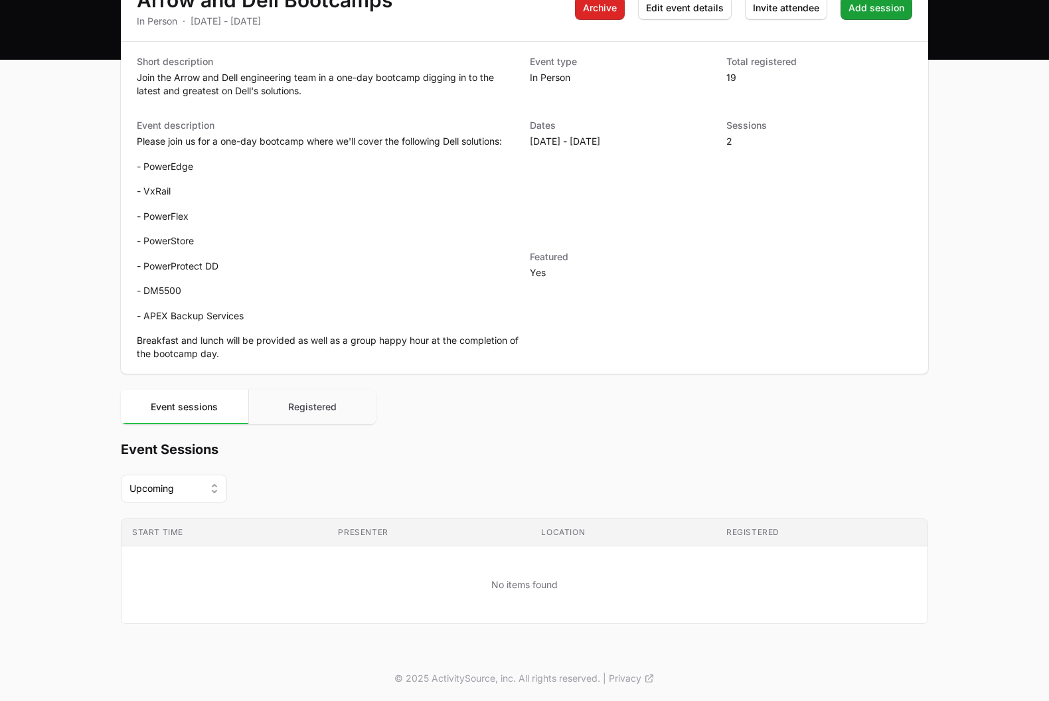
click at [346, 394] on button "Registered" at bounding box center [312, 407] width 128 height 35
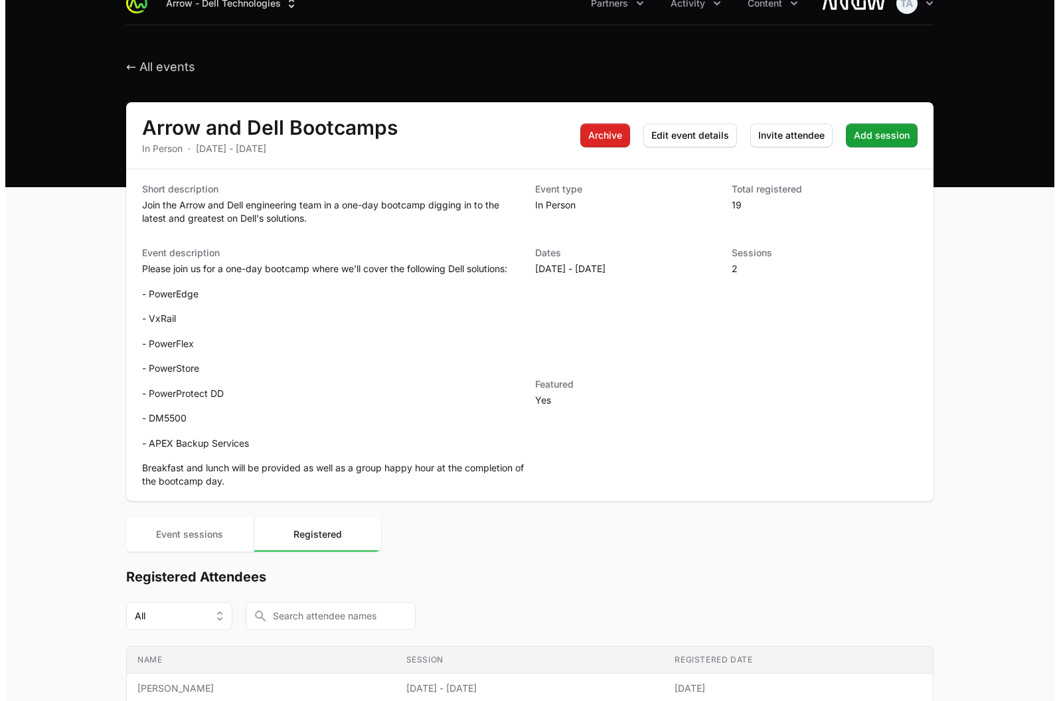
scroll to position [0, 0]
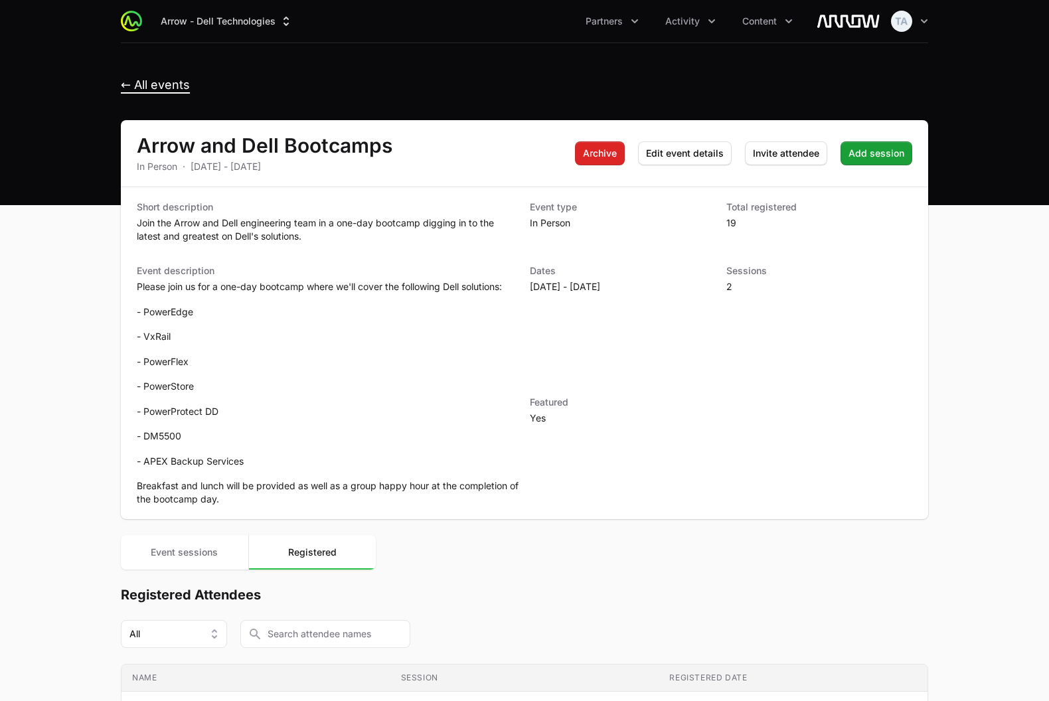
click at [147, 79] on span "← All events" at bounding box center [155, 85] width 69 height 15
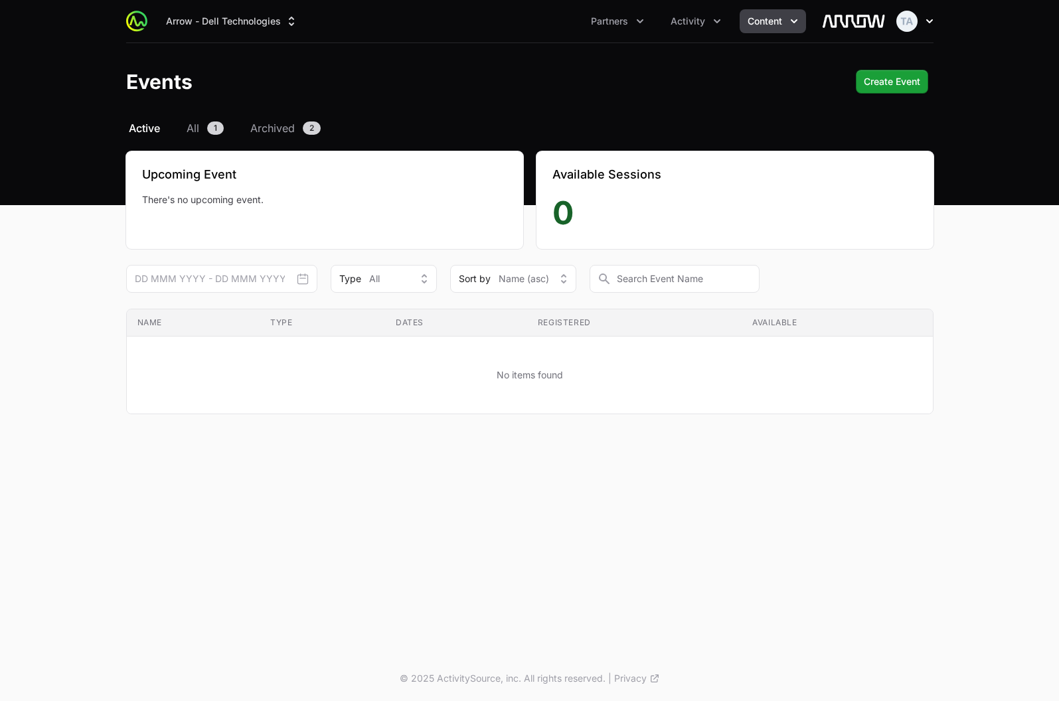
click at [926, 16] on icon "button" at bounding box center [929, 21] width 13 height 13
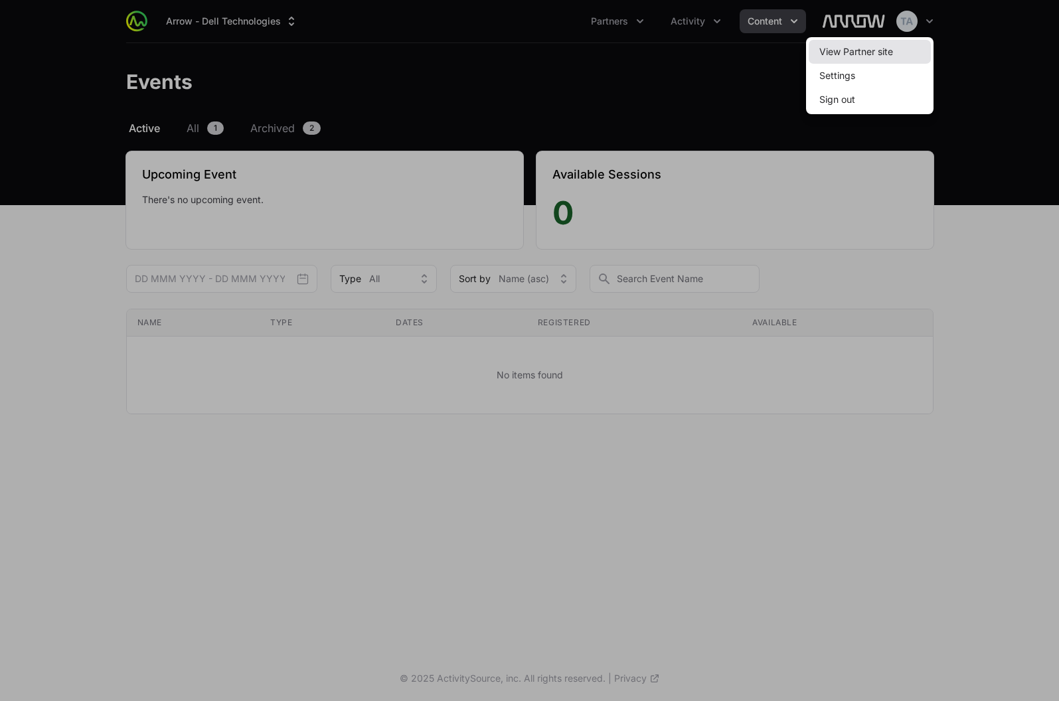
click at [907, 48] on link "View Partner site" at bounding box center [870, 52] width 122 height 24
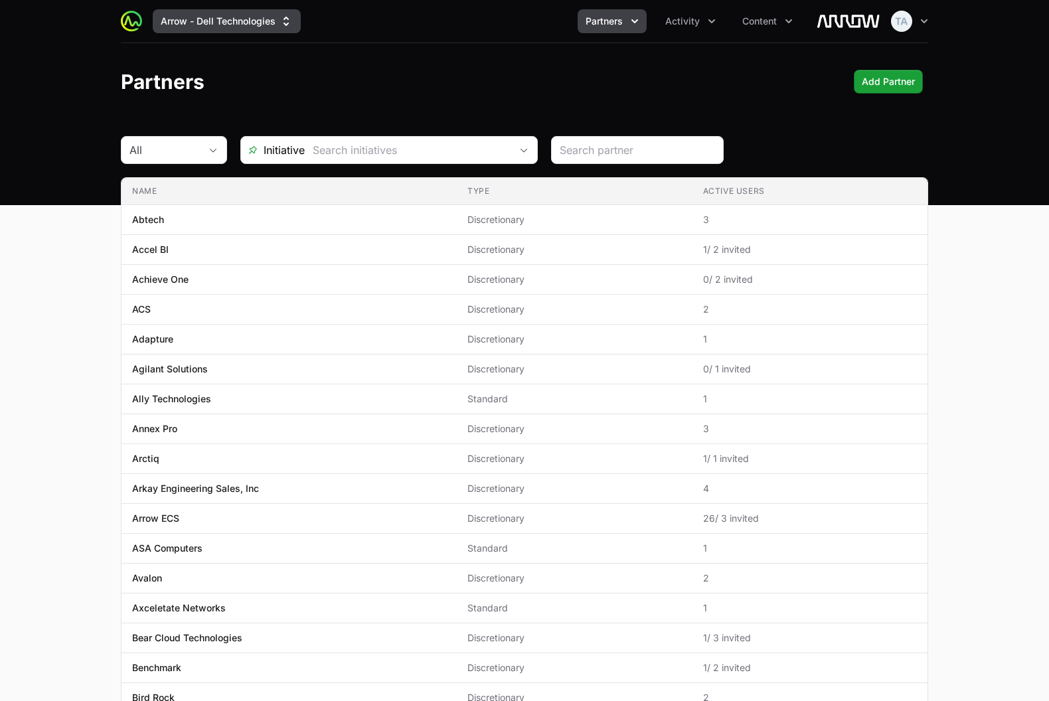
click at [234, 17] on button "Arrow - Dell Technologies" at bounding box center [227, 21] width 148 height 24
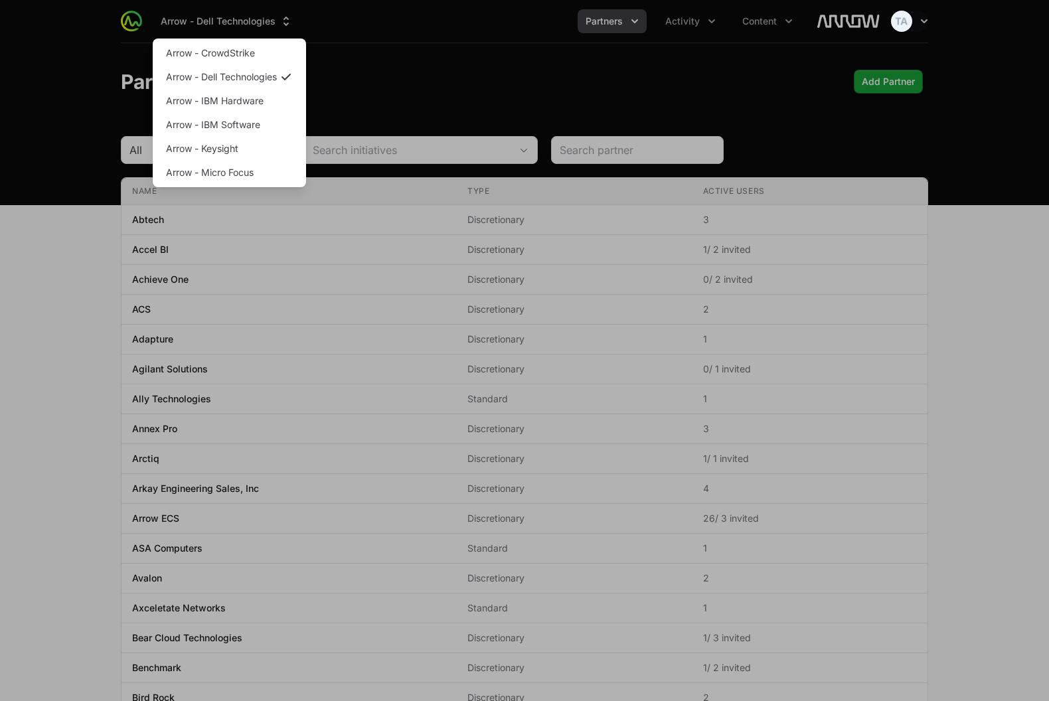
click at [405, 79] on div "Supplier switch menu" at bounding box center [524, 350] width 1049 height 701
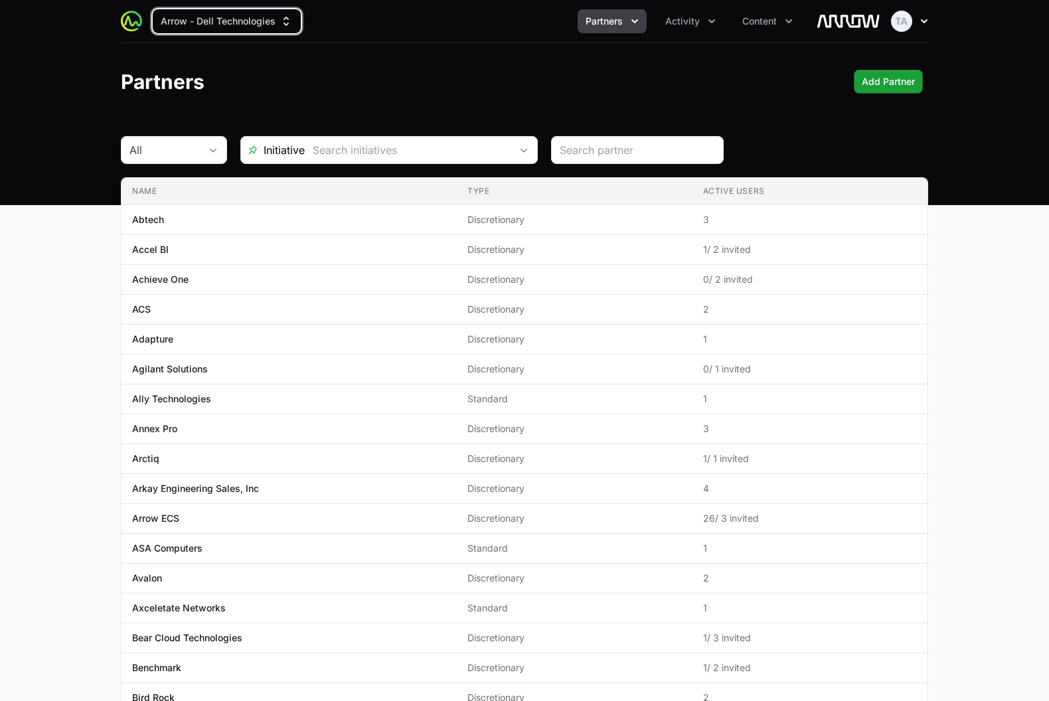
click at [921, 17] on icon "button" at bounding box center [924, 21] width 13 height 13
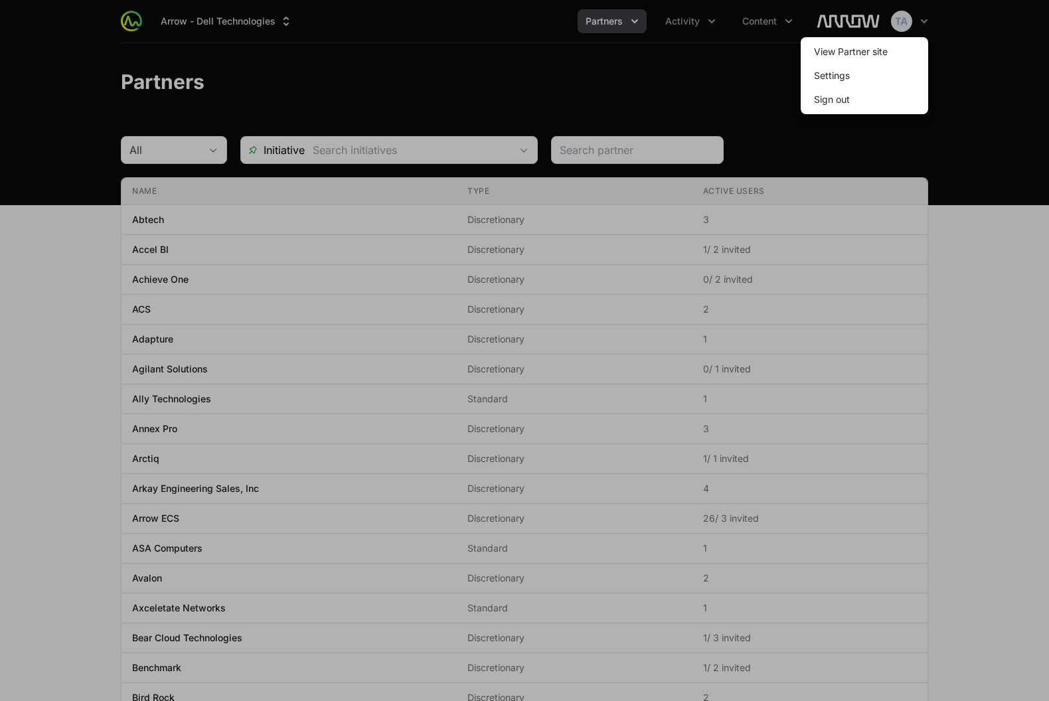
click at [592, 72] on div at bounding box center [524, 350] width 1049 height 701
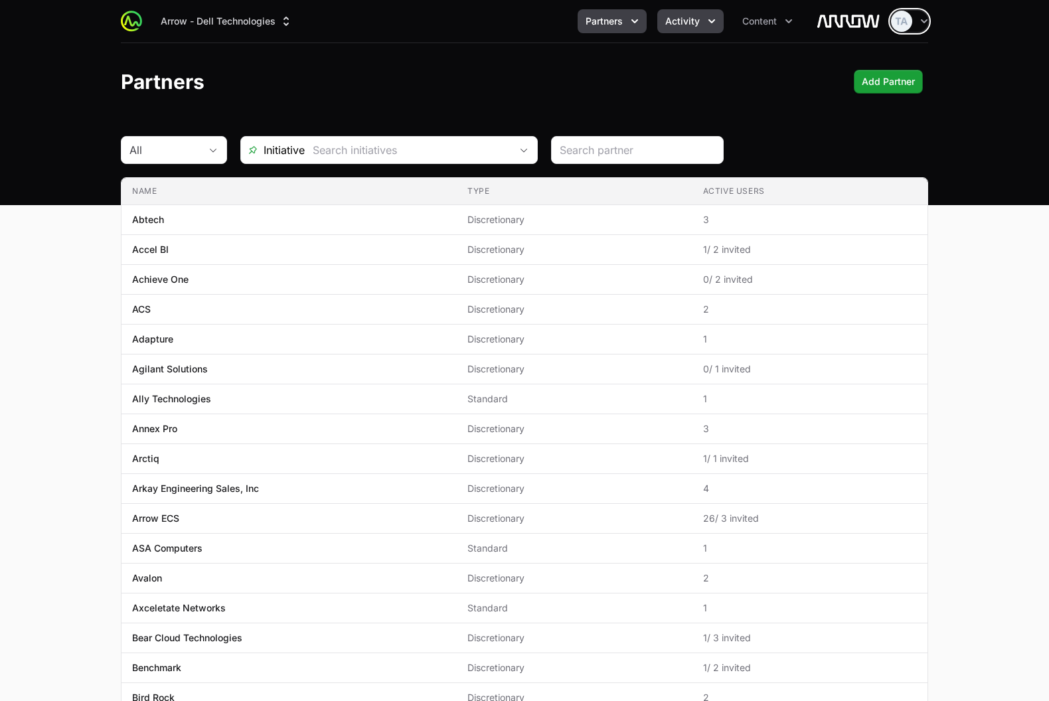
click at [681, 17] on span "Activity" at bounding box center [682, 21] width 35 height 13
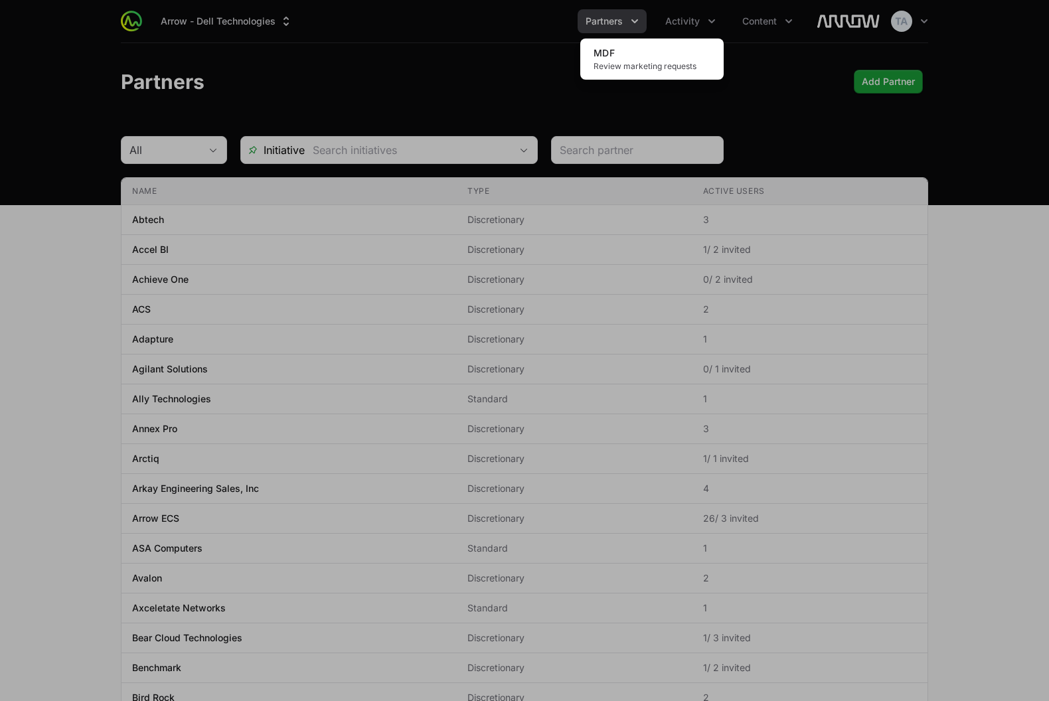
click at [778, 27] on div "Activity menu" at bounding box center [524, 350] width 1049 height 701
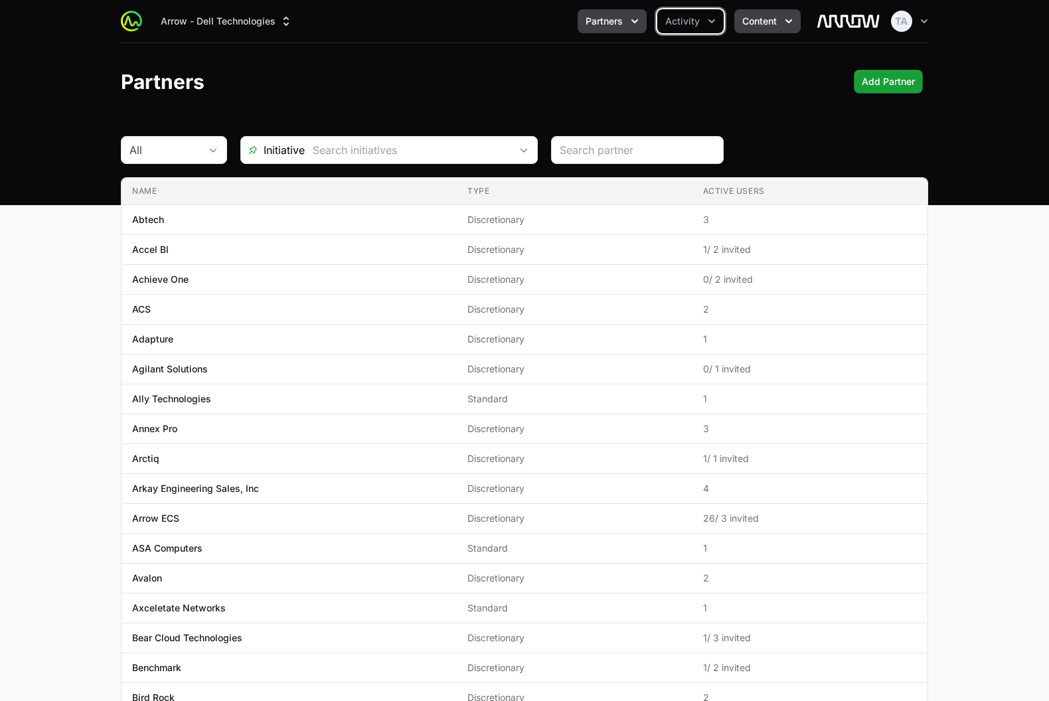
click at [767, 15] on span "Content" at bounding box center [759, 21] width 35 height 13
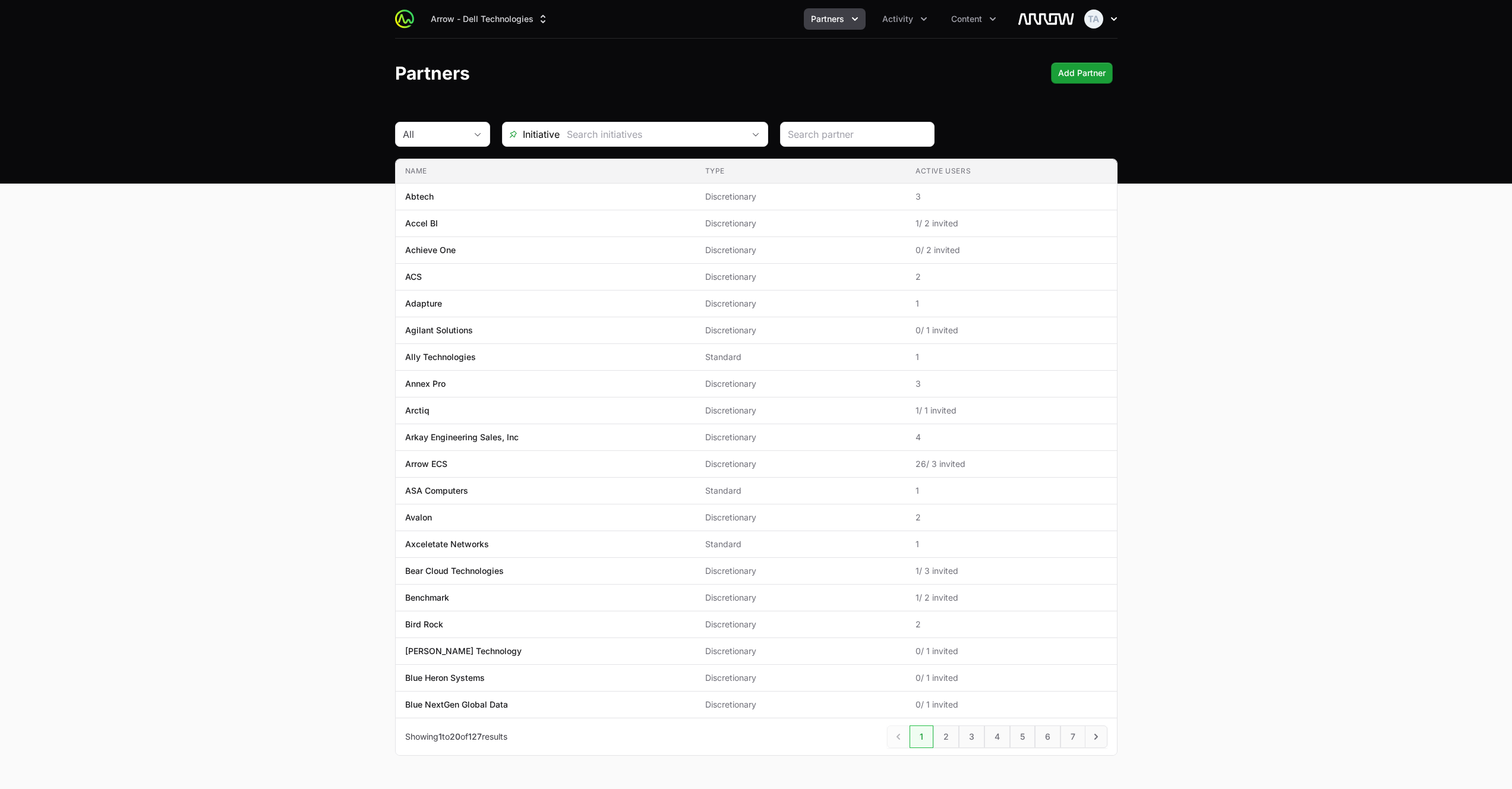
click at [1114, 17] on icon "button" at bounding box center [1114, 19] width 12 height 12
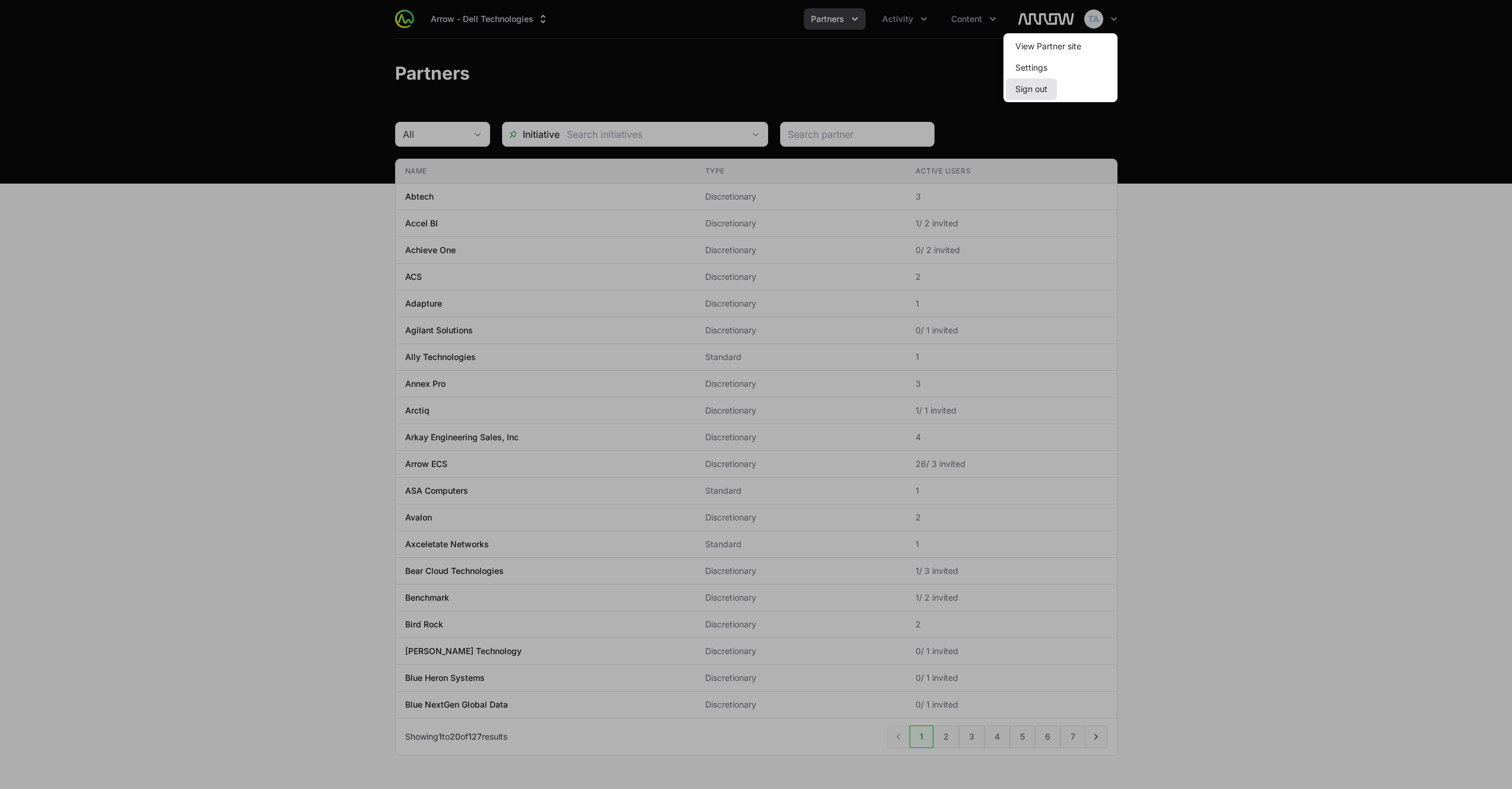
click at [1045, 88] on button "Sign out" at bounding box center [1031, 89] width 51 height 21
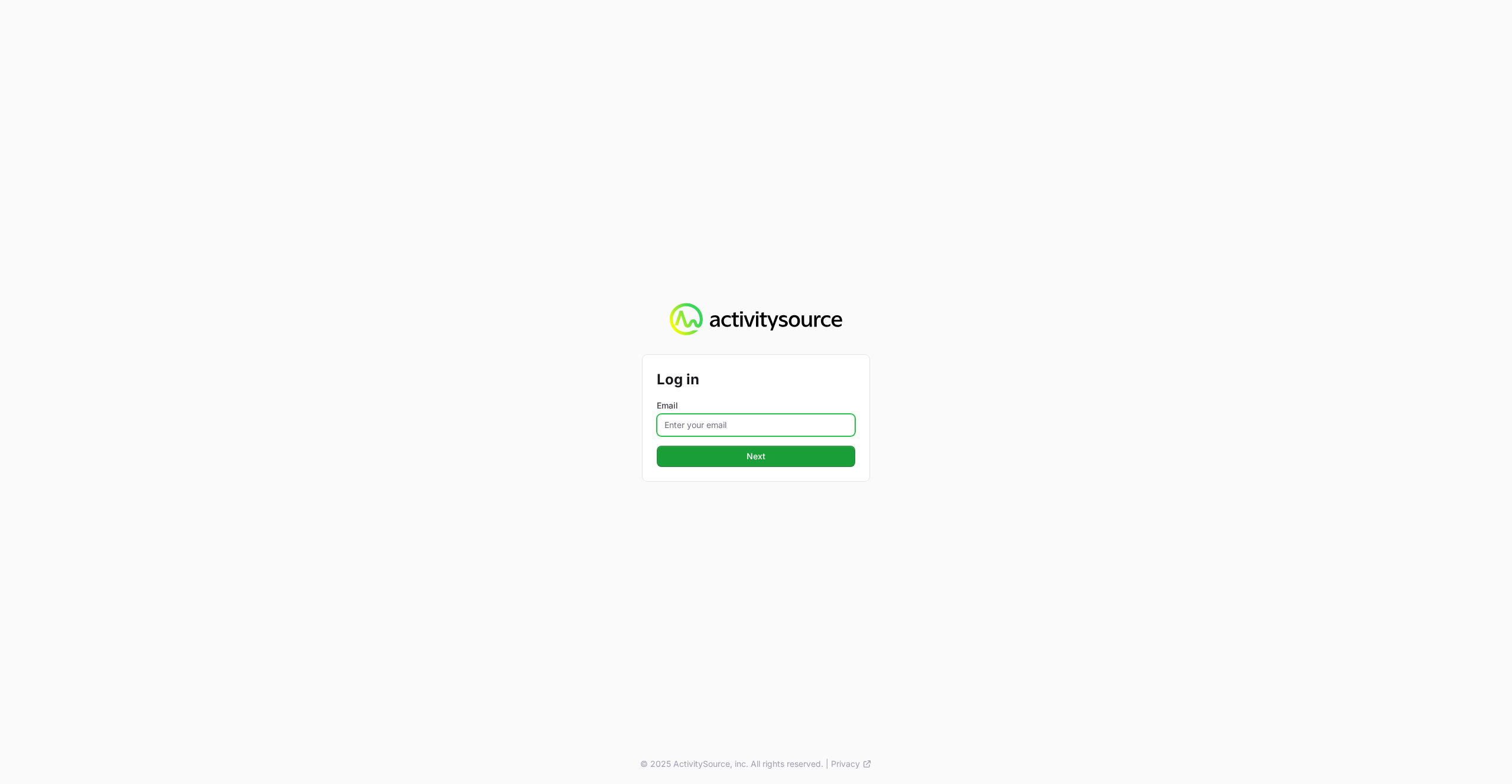
click at [729, 428] on input "Email" at bounding box center [755, 425] width 198 height 22
type input "[PERSON_NAME][EMAIL_ADDRESS][DOMAIN_NAME]"
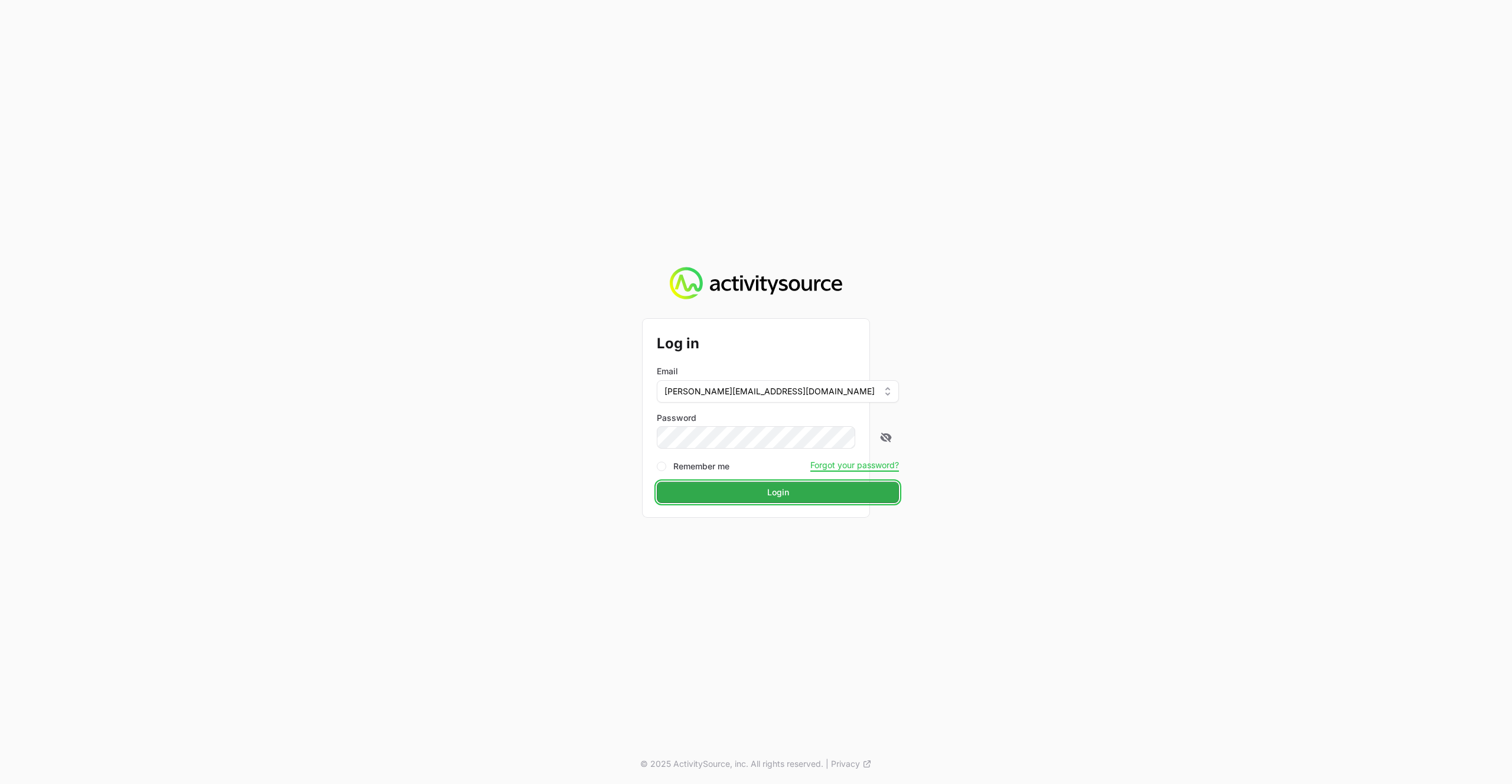
click at [768, 497] on span "Login" at bounding box center [778, 492] width 22 height 14
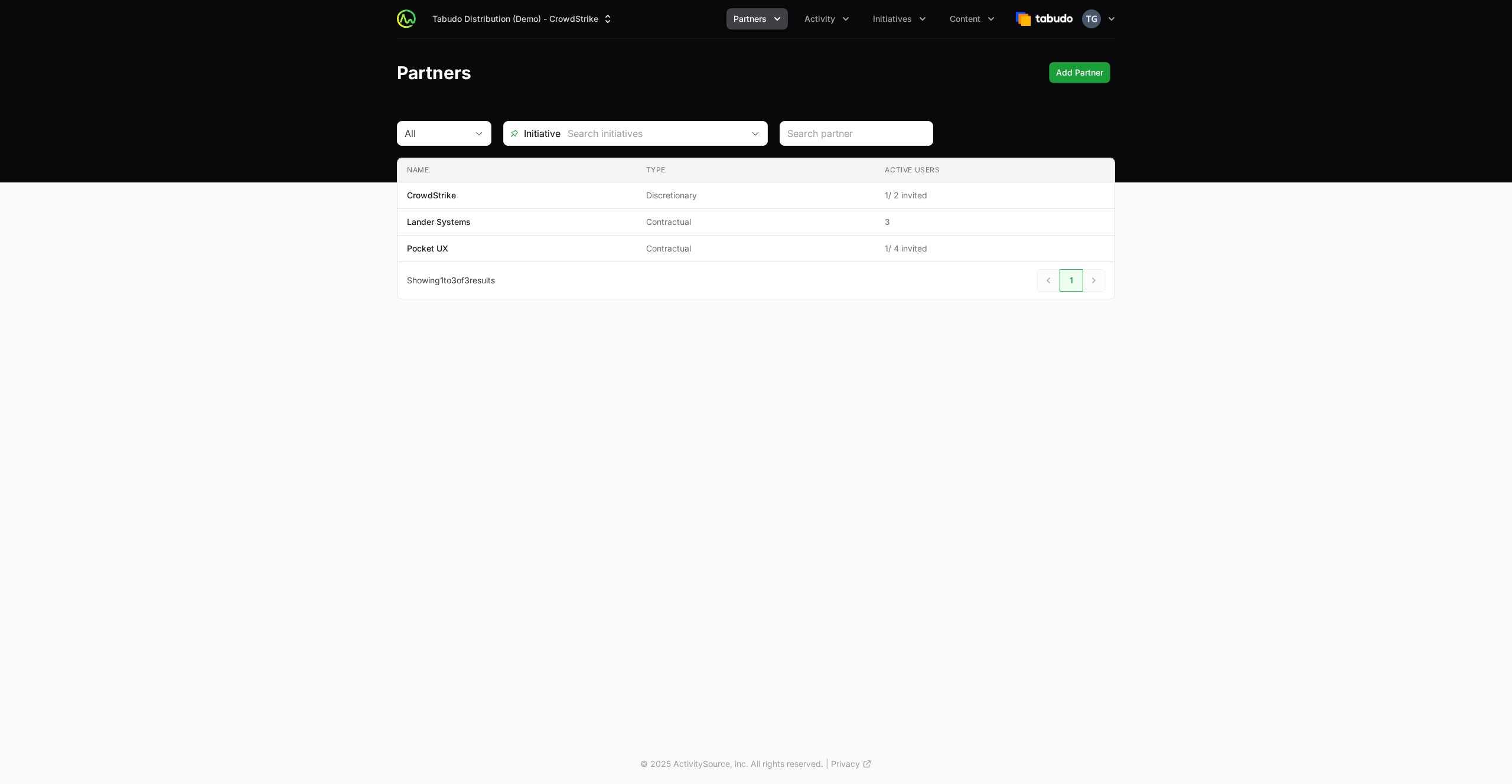
click at [745, 26] on button "Partners" at bounding box center [757, 19] width 61 height 21
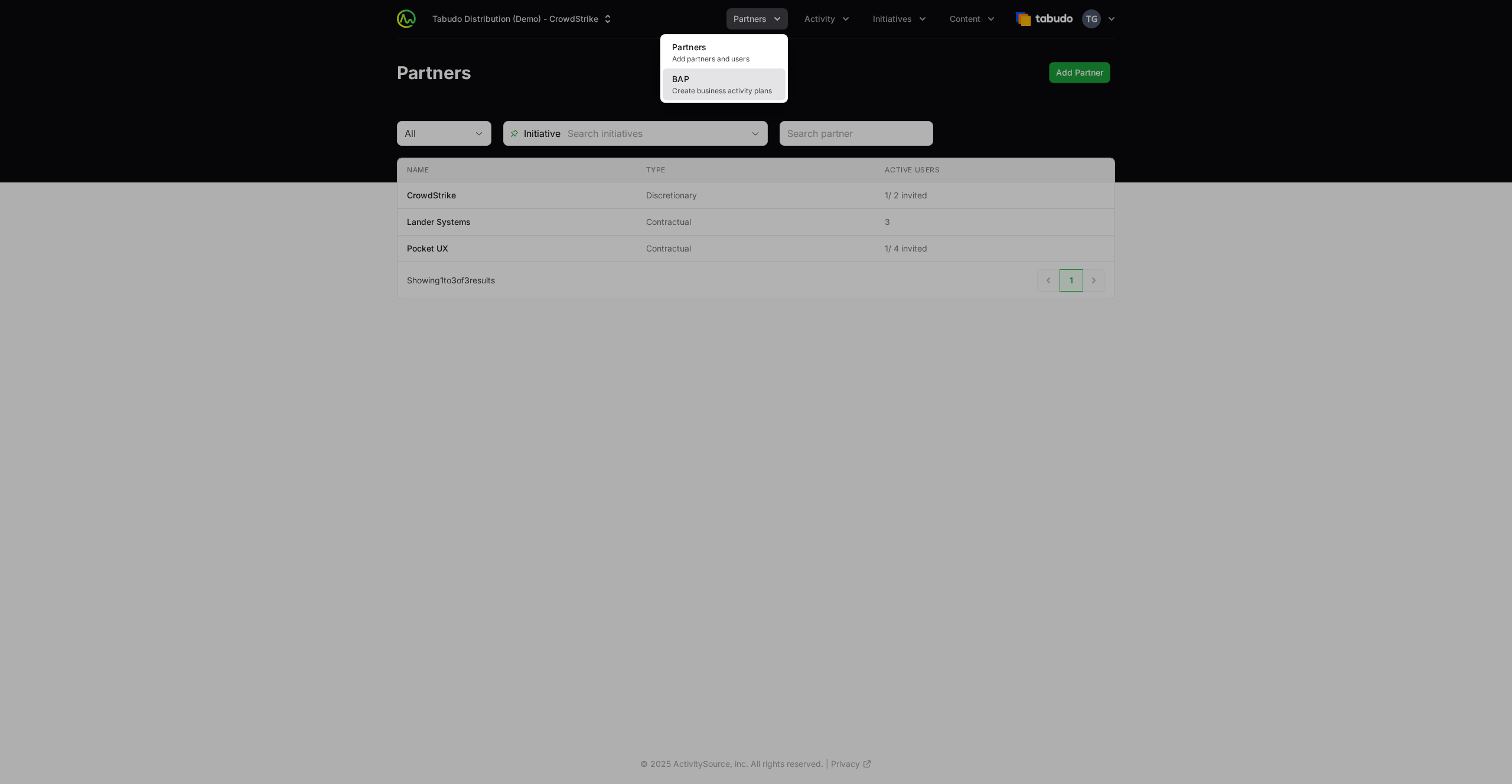
click at [737, 85] on link "BAP Create business activity plans" at bounding box center [724, 84] width 123 height 32
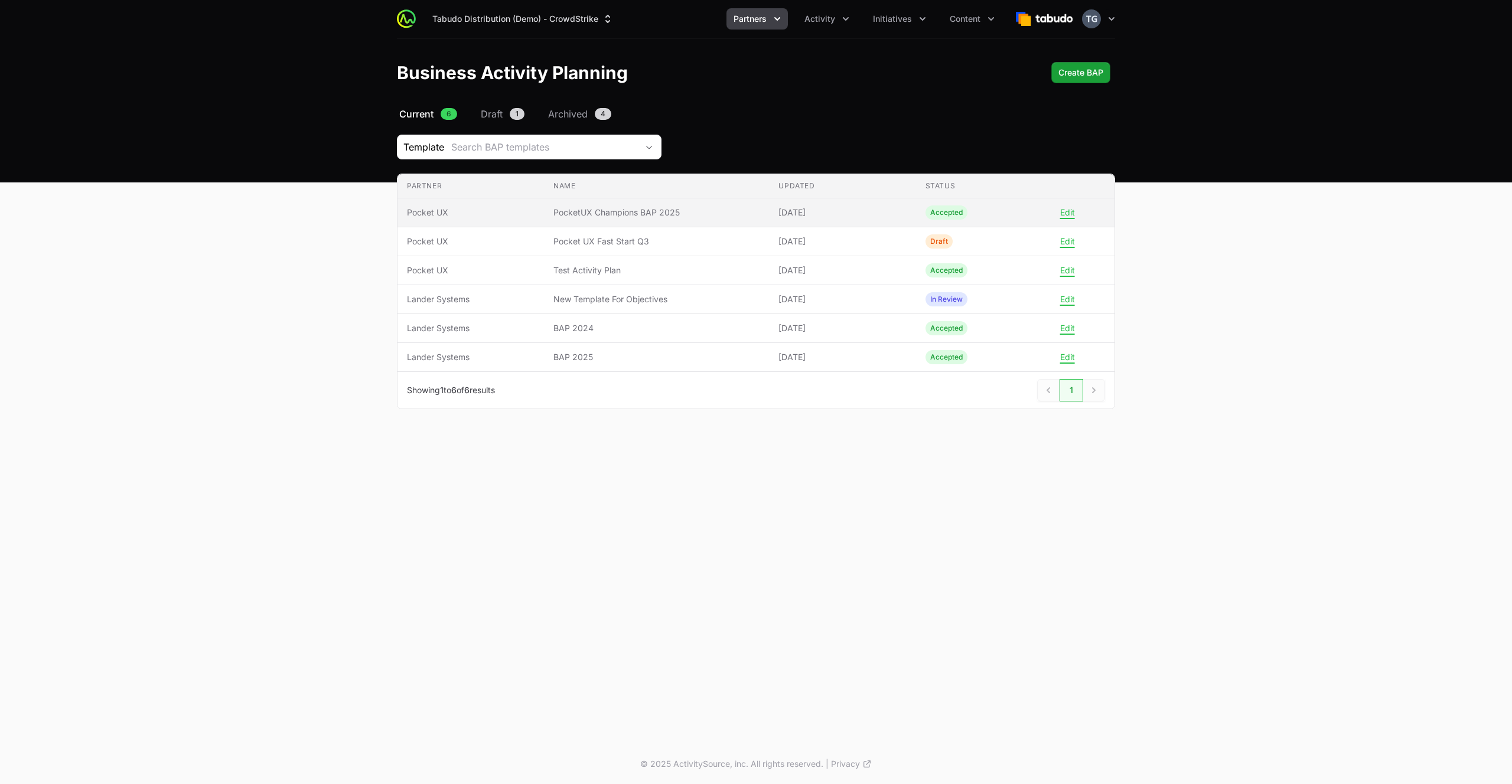
click at [667, 213] on span "PocketUX Champions BAP 2025" at bounding box center [656, 212] width 206 height 12
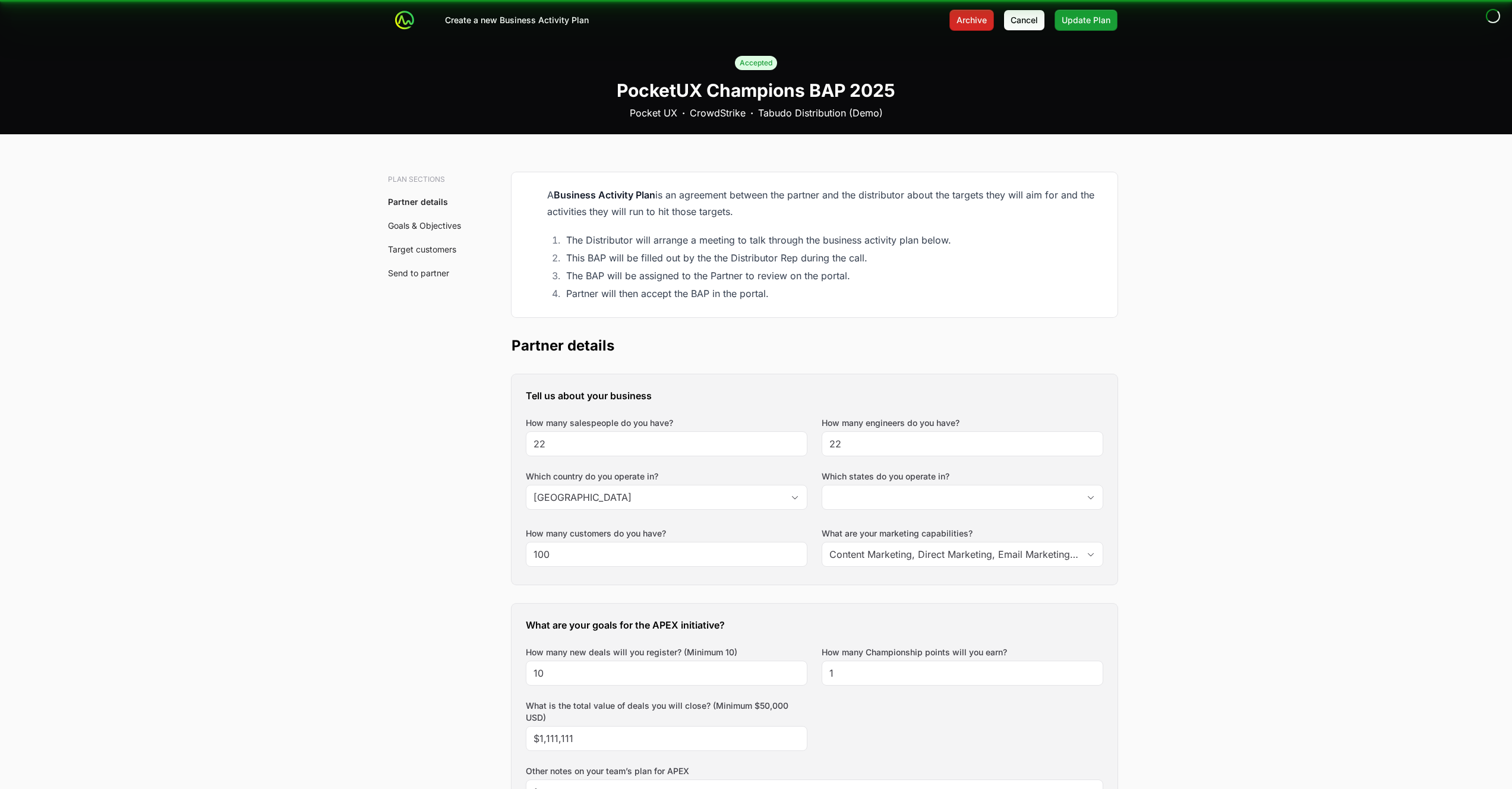
type input "[GEOGRAPHIC_DATA], [GEOGRAPHIC_DATA], [GEOGRAPHIC_DATA], [GEOGRAPHIC_DATA]"
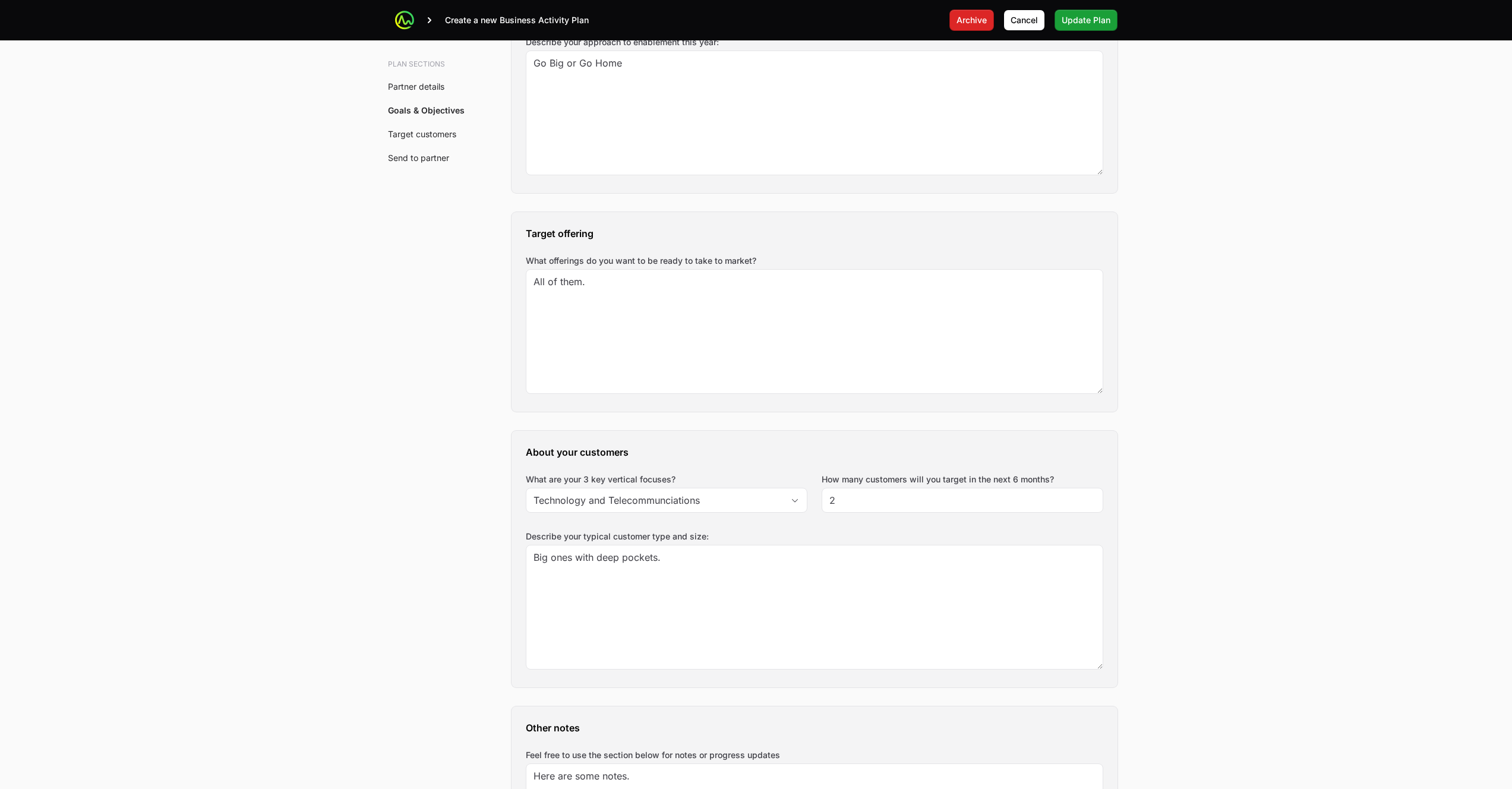
scroll to position [1189, 0]
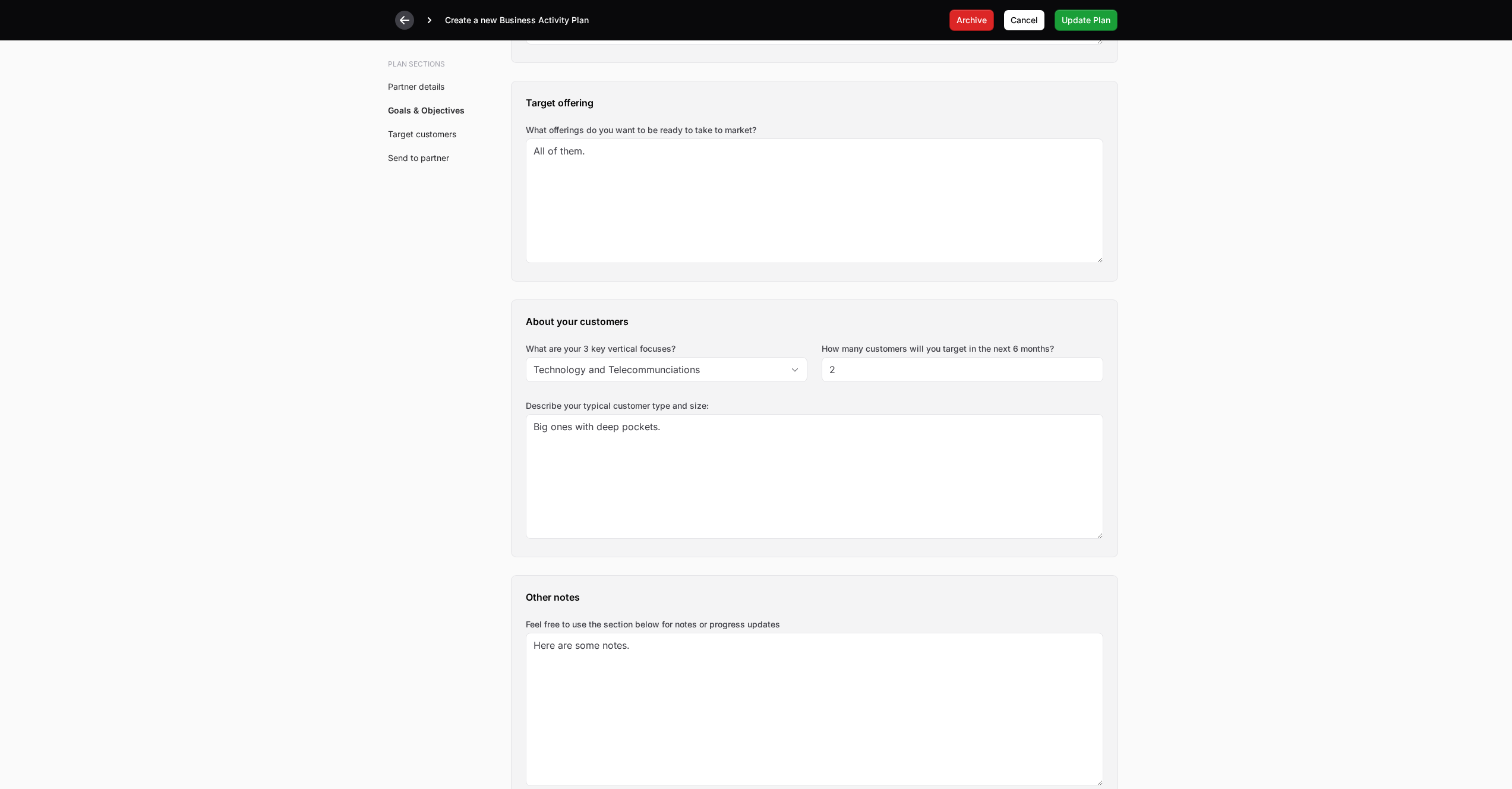
click at [401, 26] on icon at bounding box center [404, 20] width 12 height 12
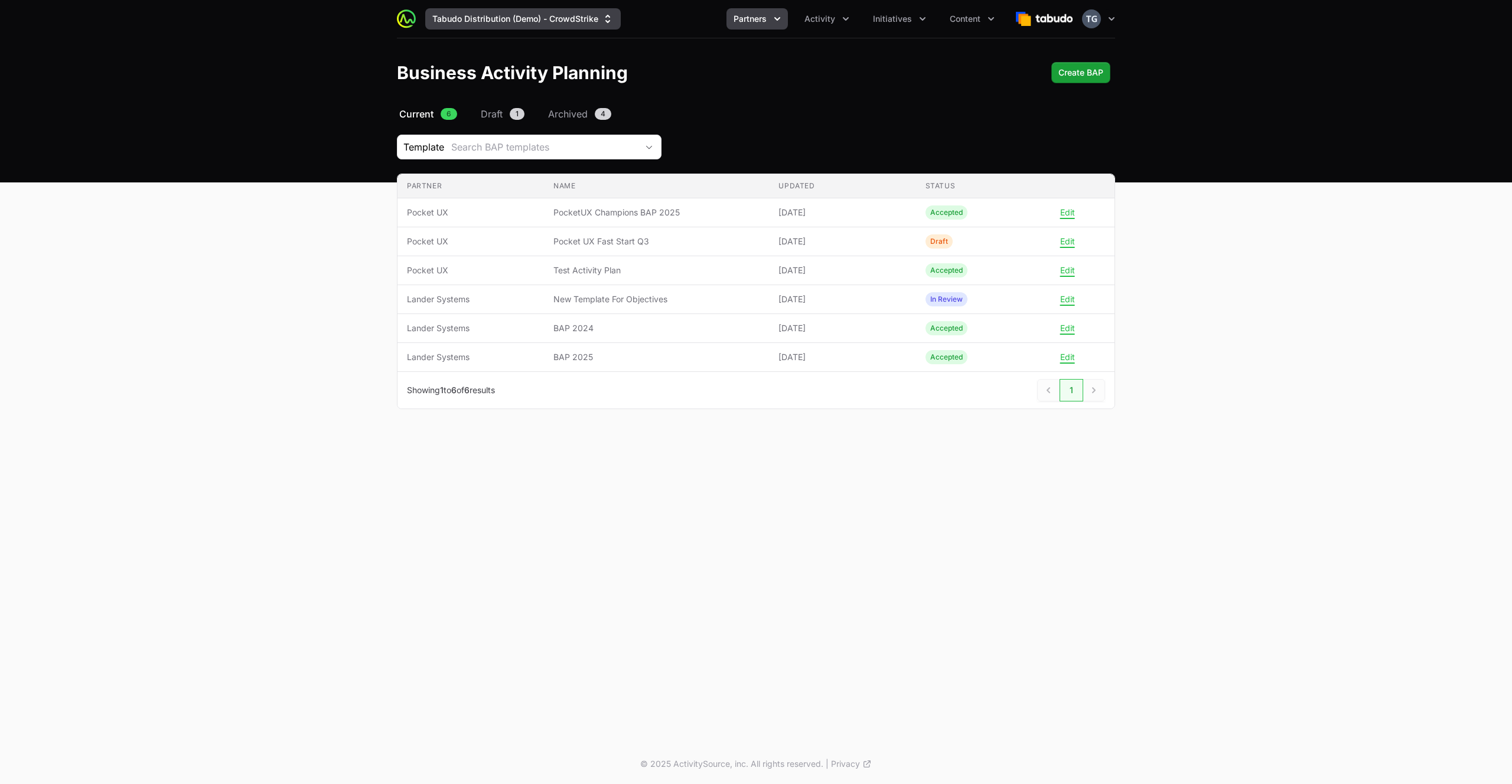
click at [582, 22] on button "Tabudo Distribution (Demo) - CrowdStrike" at bounding box center [523, 19] width 196 height 21
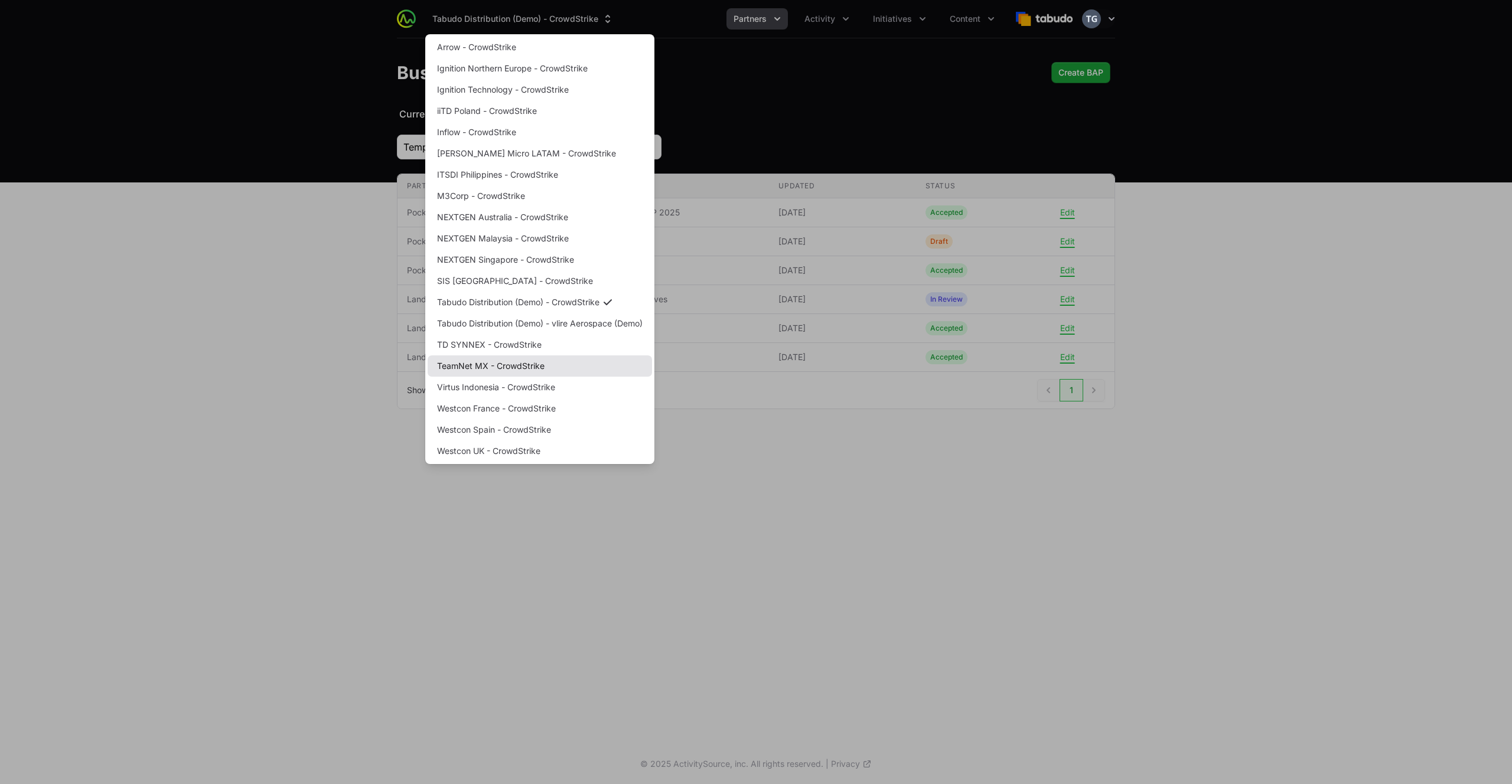
click at [512, 362] on link "TeamNet MX - CrowdStrike" at bounding box center [540, 366] width 224 height 21
click at [530, 334] on link "TD SYNNEX - CrowdStrike" at bounding box center [540, 345] width 224 height 21
click at [527, 346] on link "TD SYNNEX - CrowdStrike" at bounding box center [540, 345] width 224 height 21
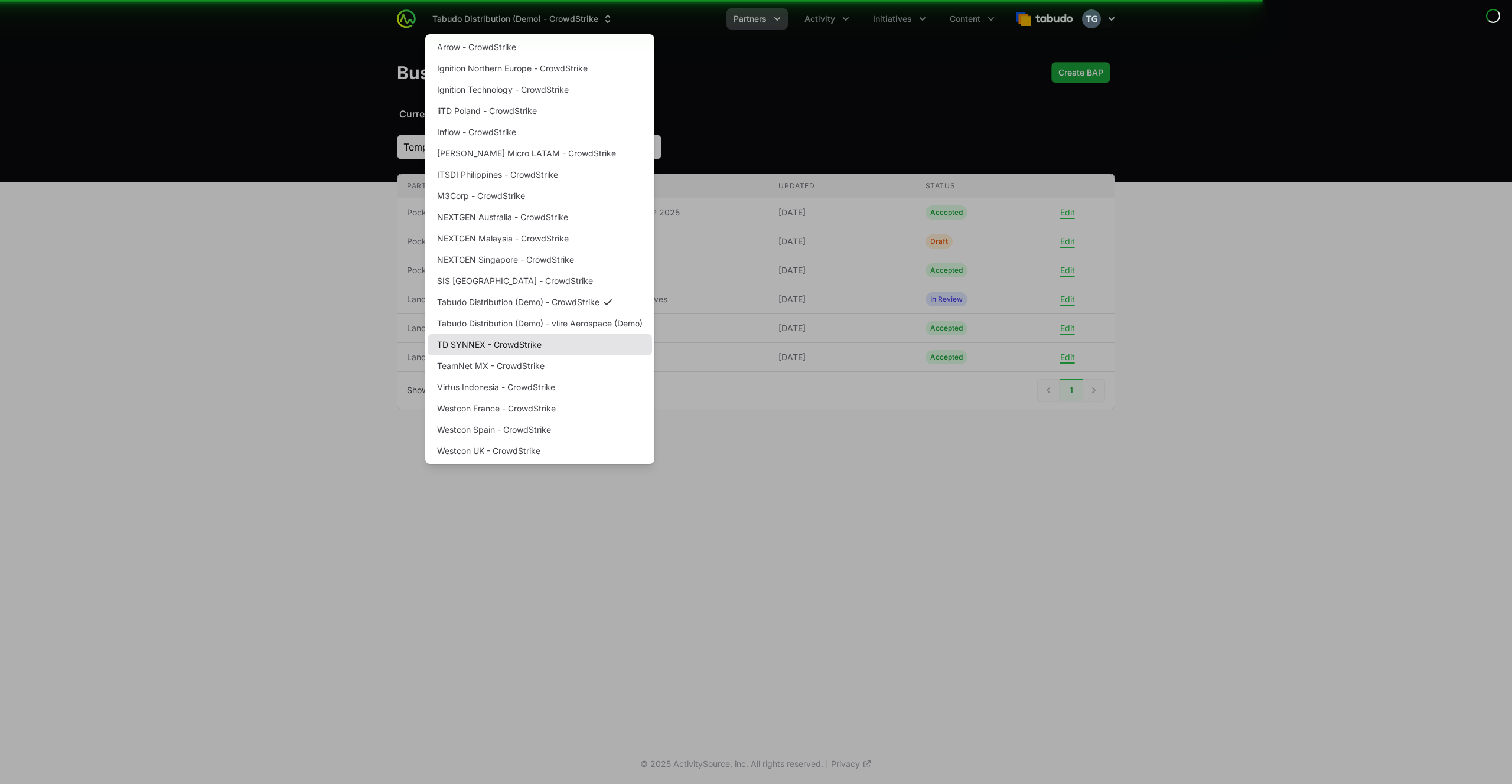
click at [475, 352] on link "TD SYNNEX - CrowdStrike" at bounding box center [540, 345] width 224 height 21
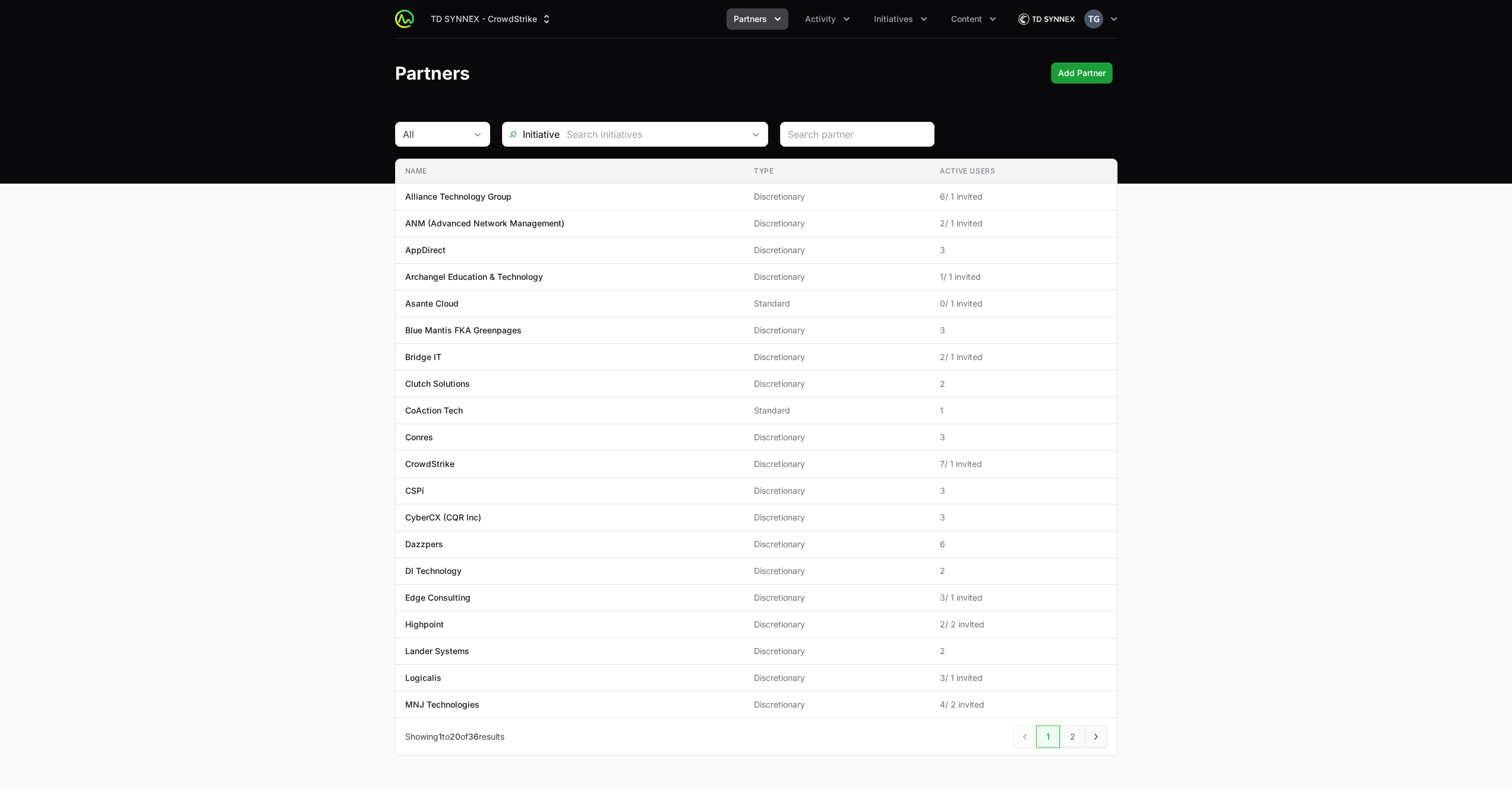
click at [718, 21] on div "TD SYNNEX - CrowdStrike Partners Activity Initiatives Content" at bounding box center [718, 19] width 590 height 21
click at [748, 17] on span "Partners" at bounding box center [750, 19] width 33 height 12
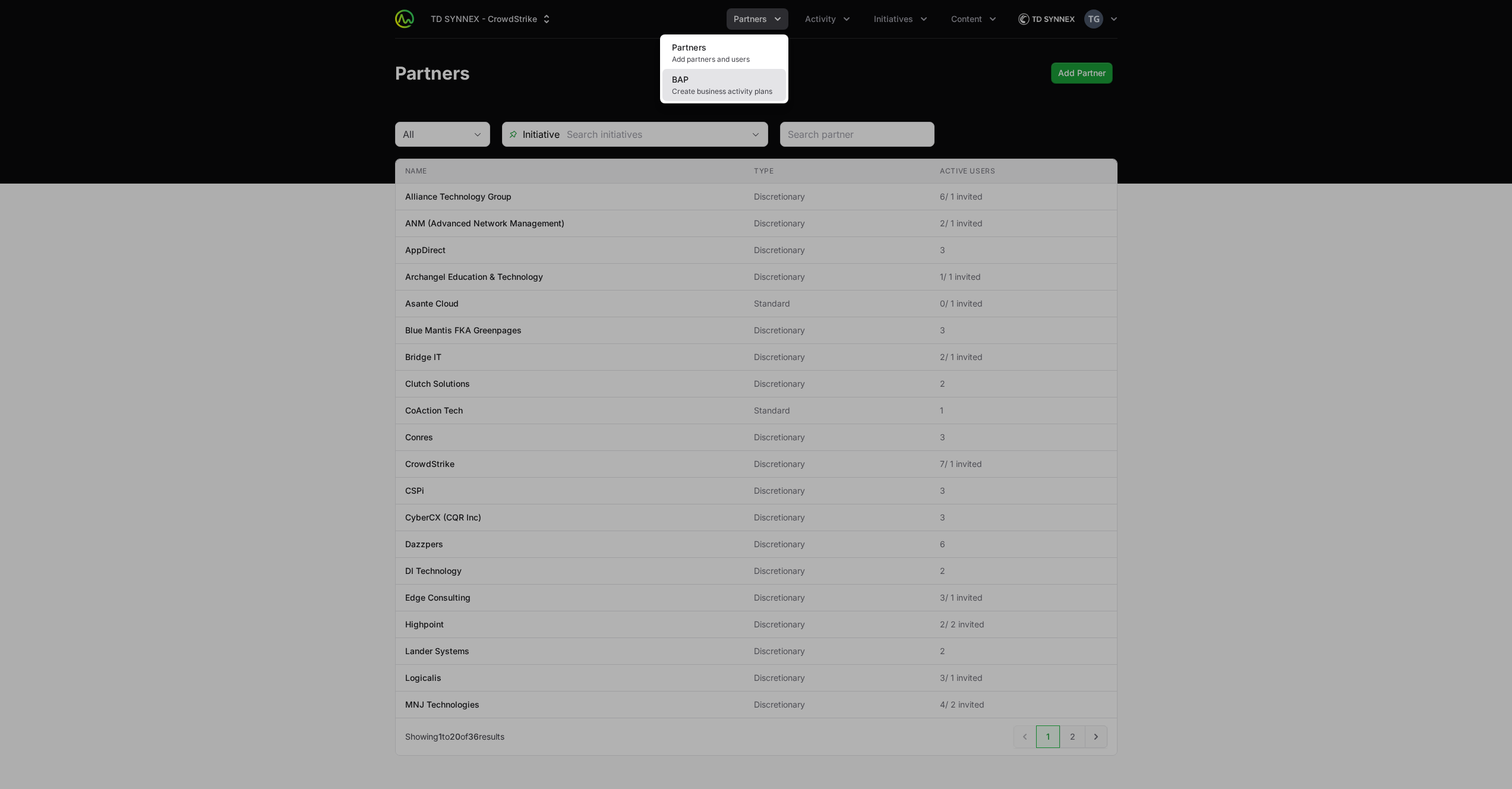
click at [705, 91] on span "Create business activity plans" at bounding box center [724, 91] width 105 height 10
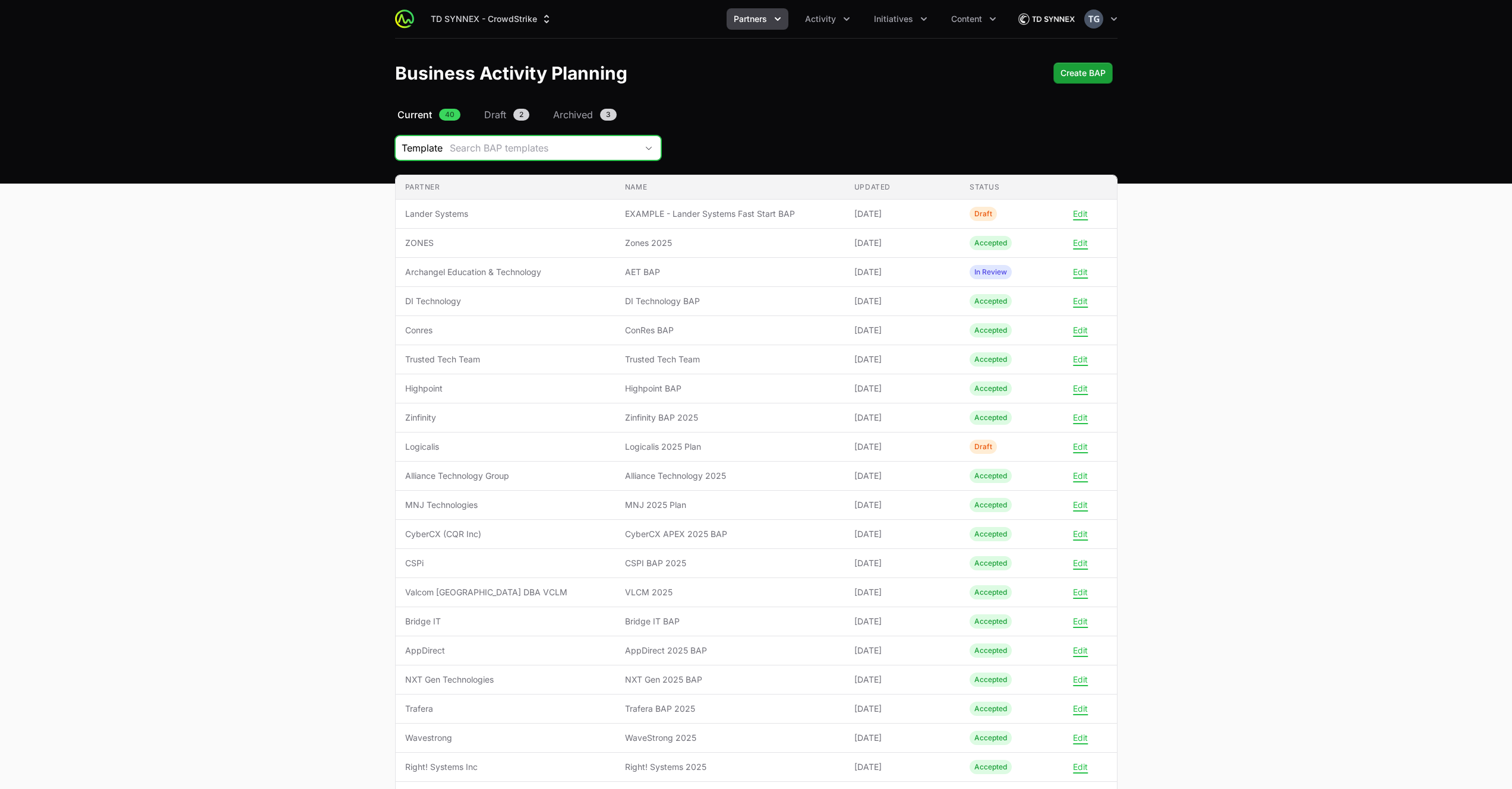
click at [590, 144] on div "Search BAP templates" at bounding box center [543, 148] width 187 height 14
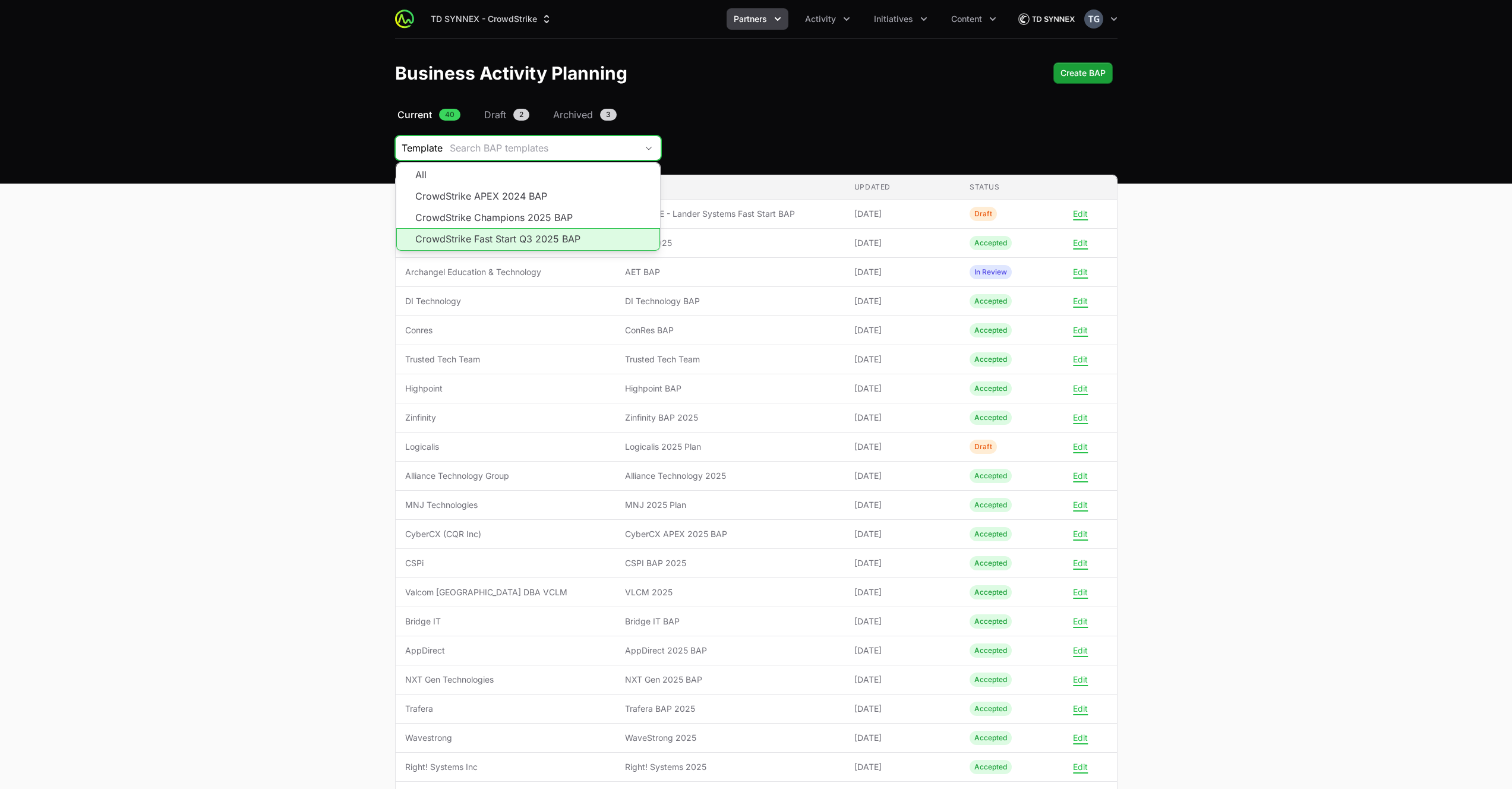
click at [575, 238] on li "CrowdStrike Fast Start Q3 2025 BAP" at bounding box center [528, 239] width 264 height 22
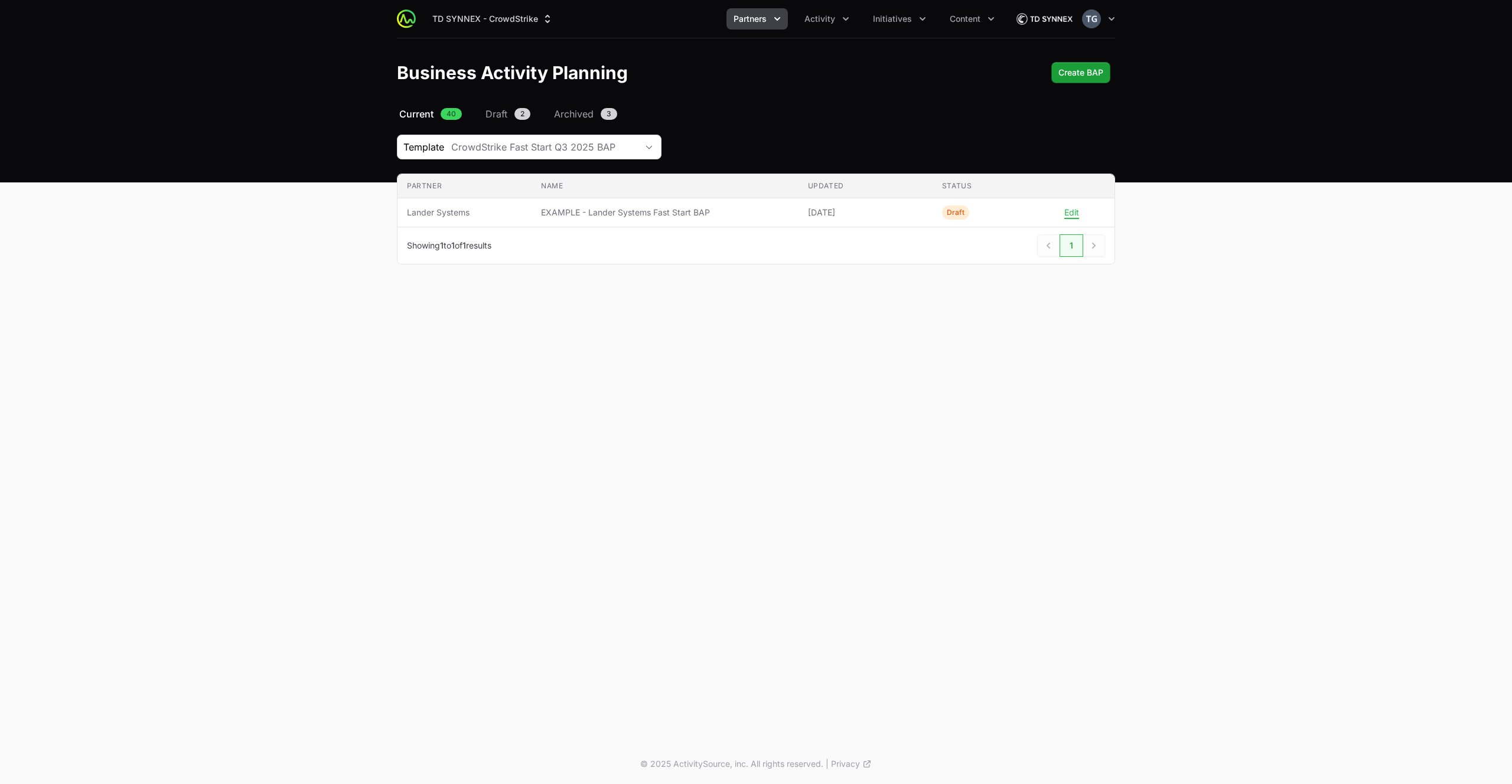
click at [692, 141] on div "Template CrowdStrike Fast Start Q3 2025 BAP" at bounding box center [756, 147] width 719 height 25
click at [1074, 213] on button "Edit" at bounding box center [1072, 212] width 15 height 11
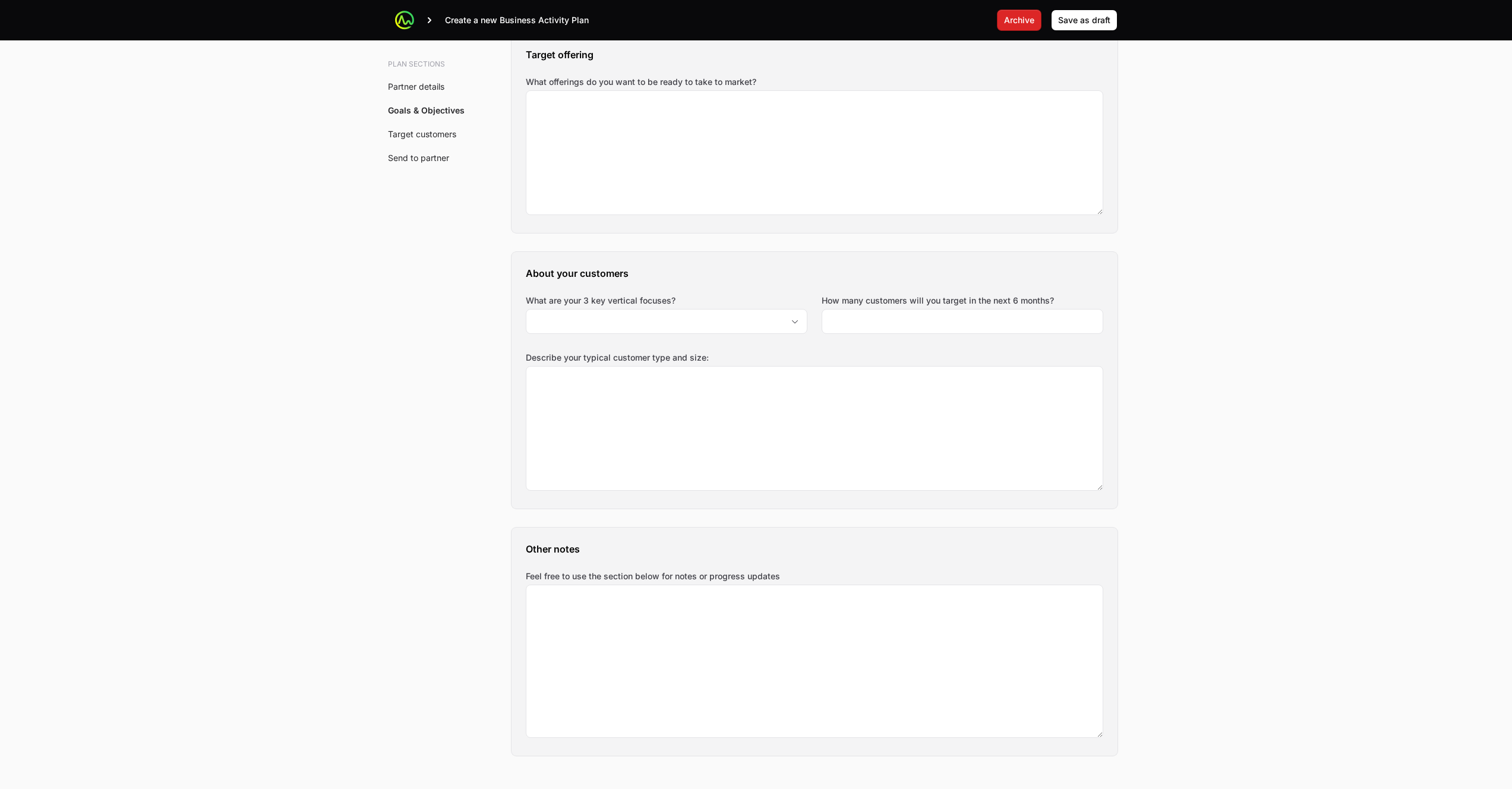
scroll to position [1342, 0]
click at [977, 318] on input "How many customers will you target in the next 6 months?" at bounding box center [963, 320] width 267 height 14
type input "12"
click at [1085, 22] on span "Save as draft" at bounding box center [1084, 21] width 52 height 14
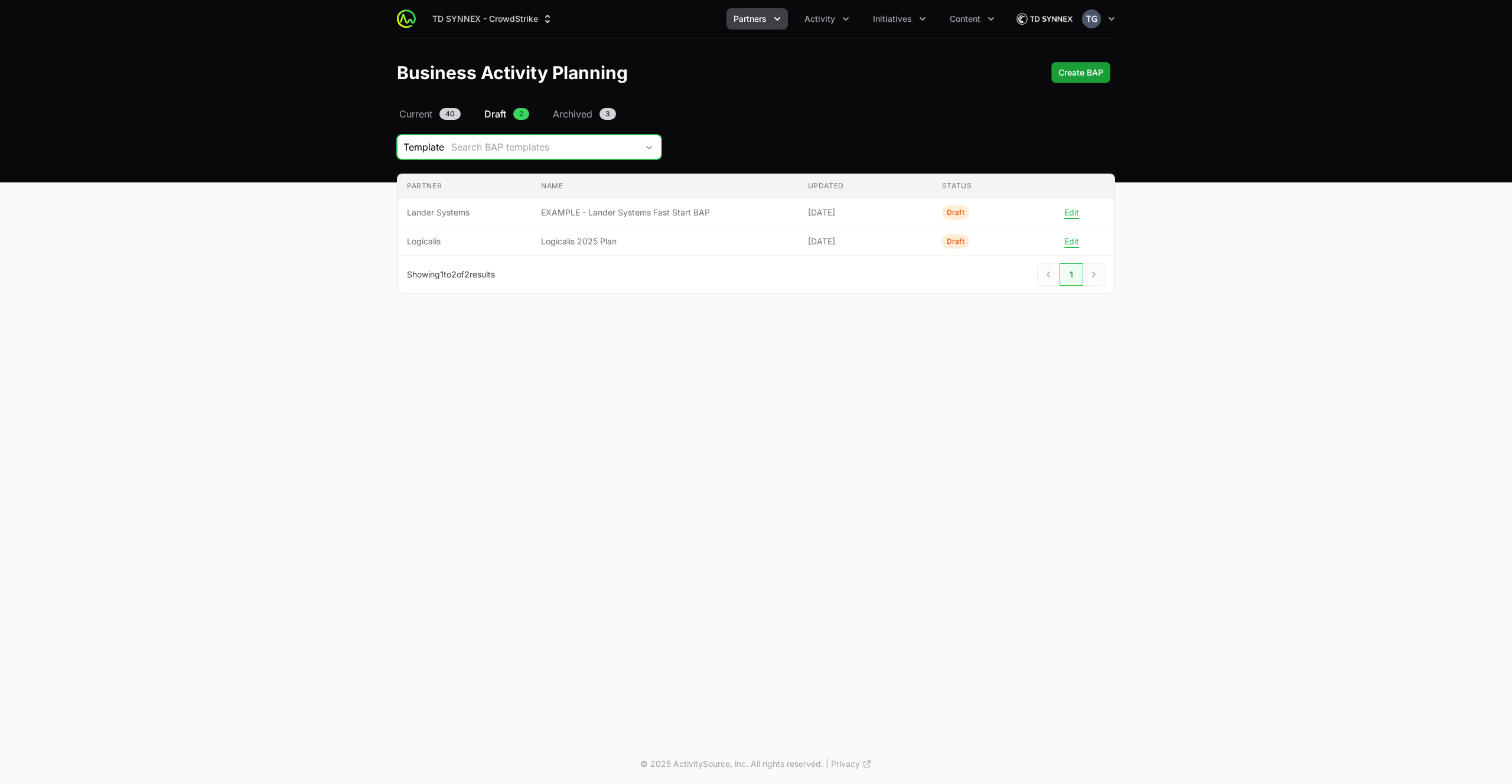
click at [533, 141] on div "Search BAP templates" at bounding box center [543, 147] width 186 height 14
click at [754, 117] on nav "Current 40 Draft 2 Archived 3" at bounding box center [756, 114] width 719 height 14
